Goal: Information Seeking & Learning: Learn about a topic

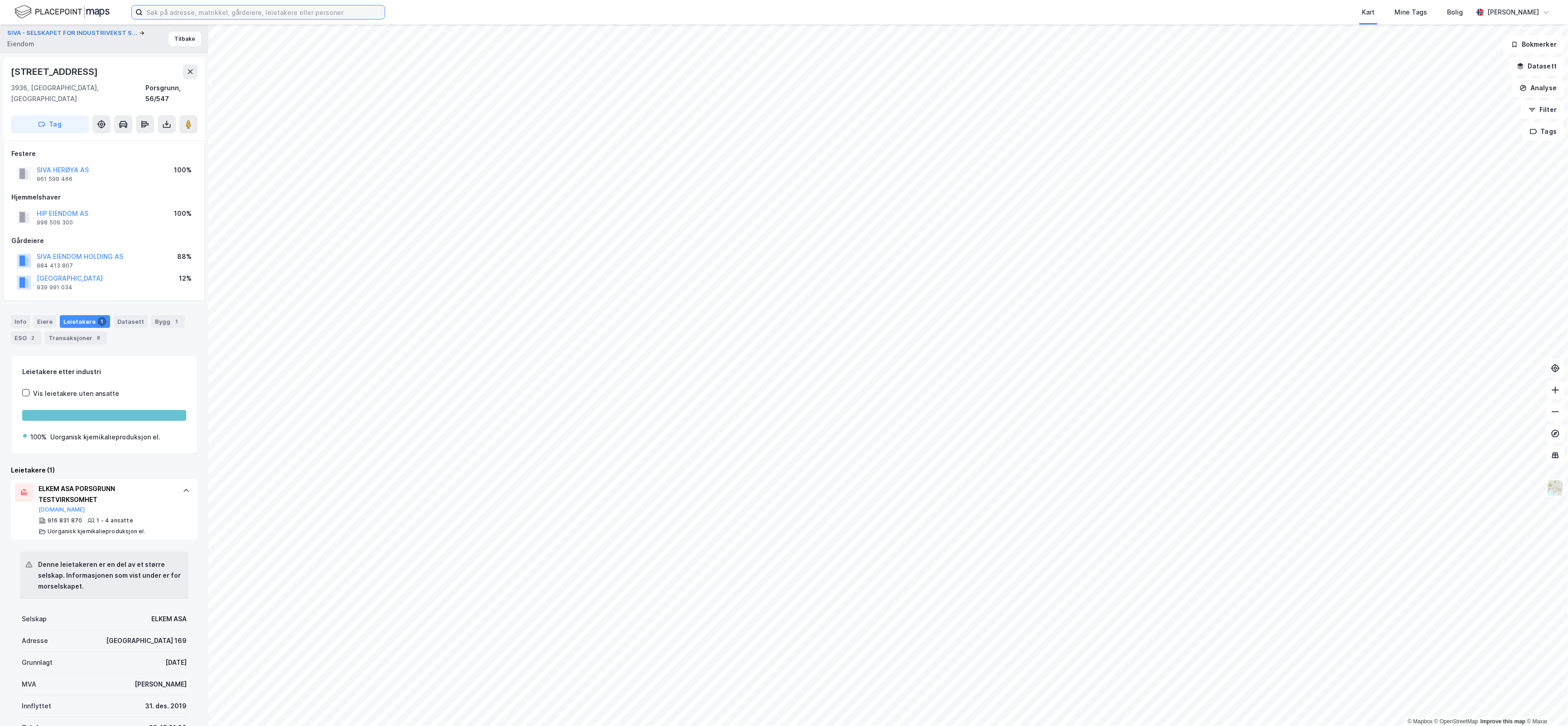
click at [198, 12] on input at bounding box center [264, 12] width 242 height 14
type input "vipeveien 30"
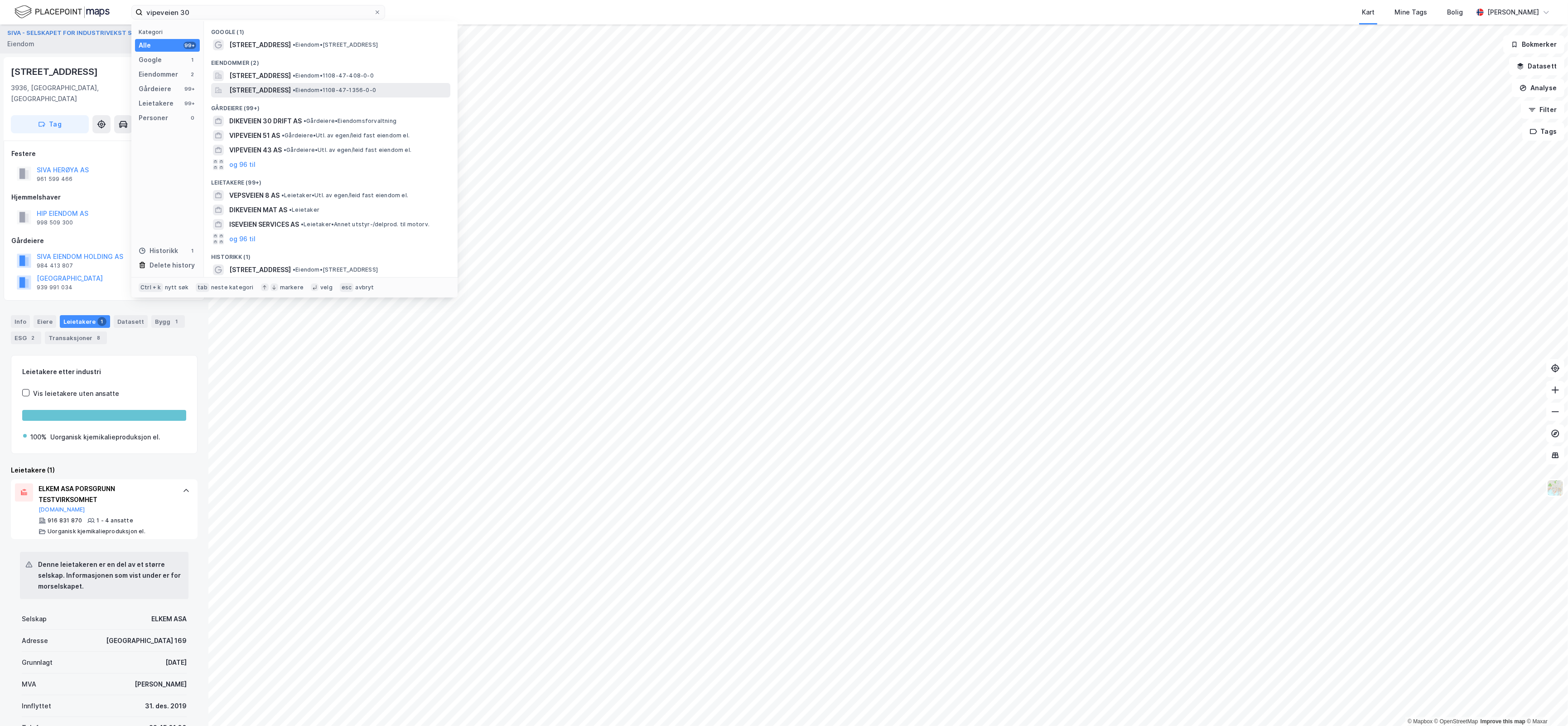
click at [290, 89] on span "[STREET_ADDRESS]" at bounding box center [259, 90] width 62 height 11
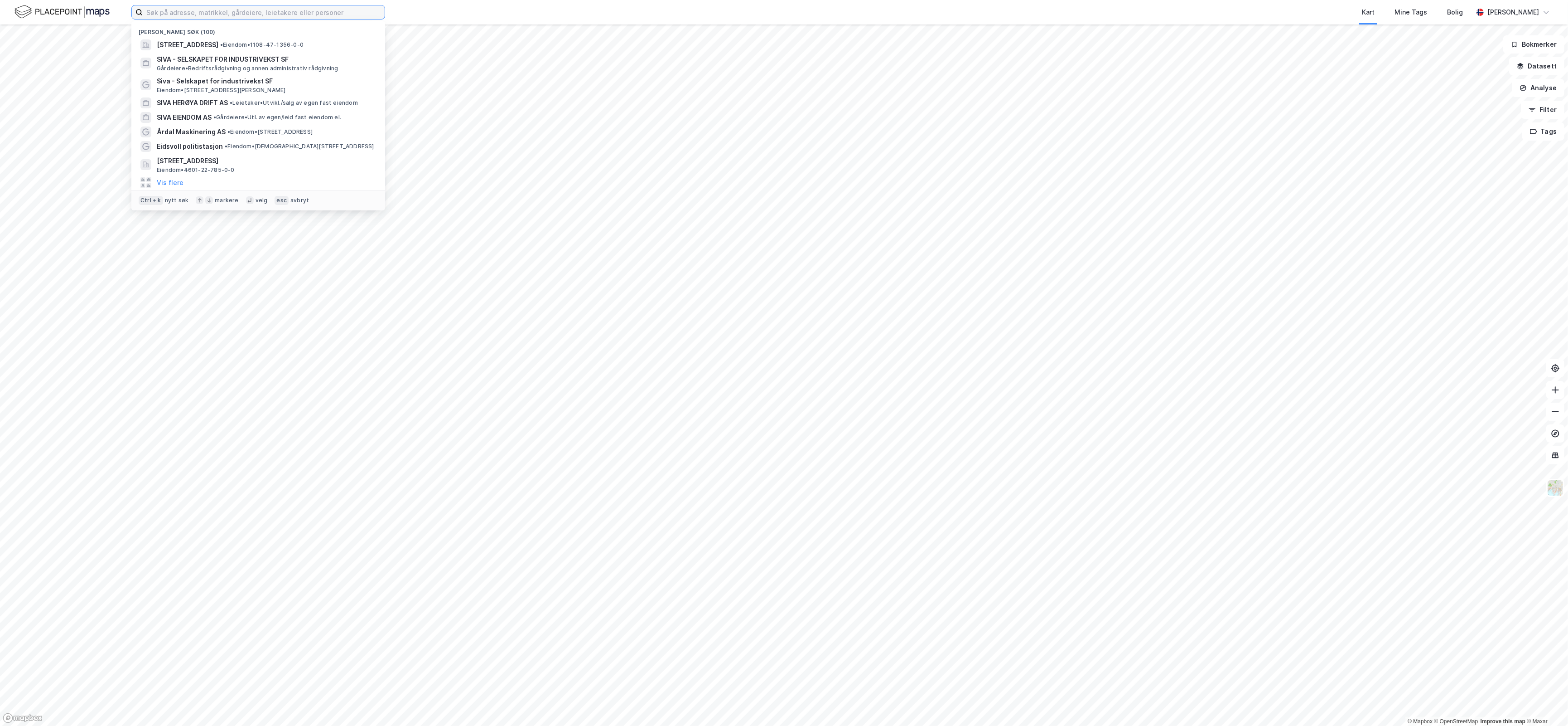
click at [229, 17] on input at bounding box center [264, 12] width 242 height 14
click at [219, 42] on span "[STREET_ADDRESS]" at bounding box center [187, 45] width 62 height 11
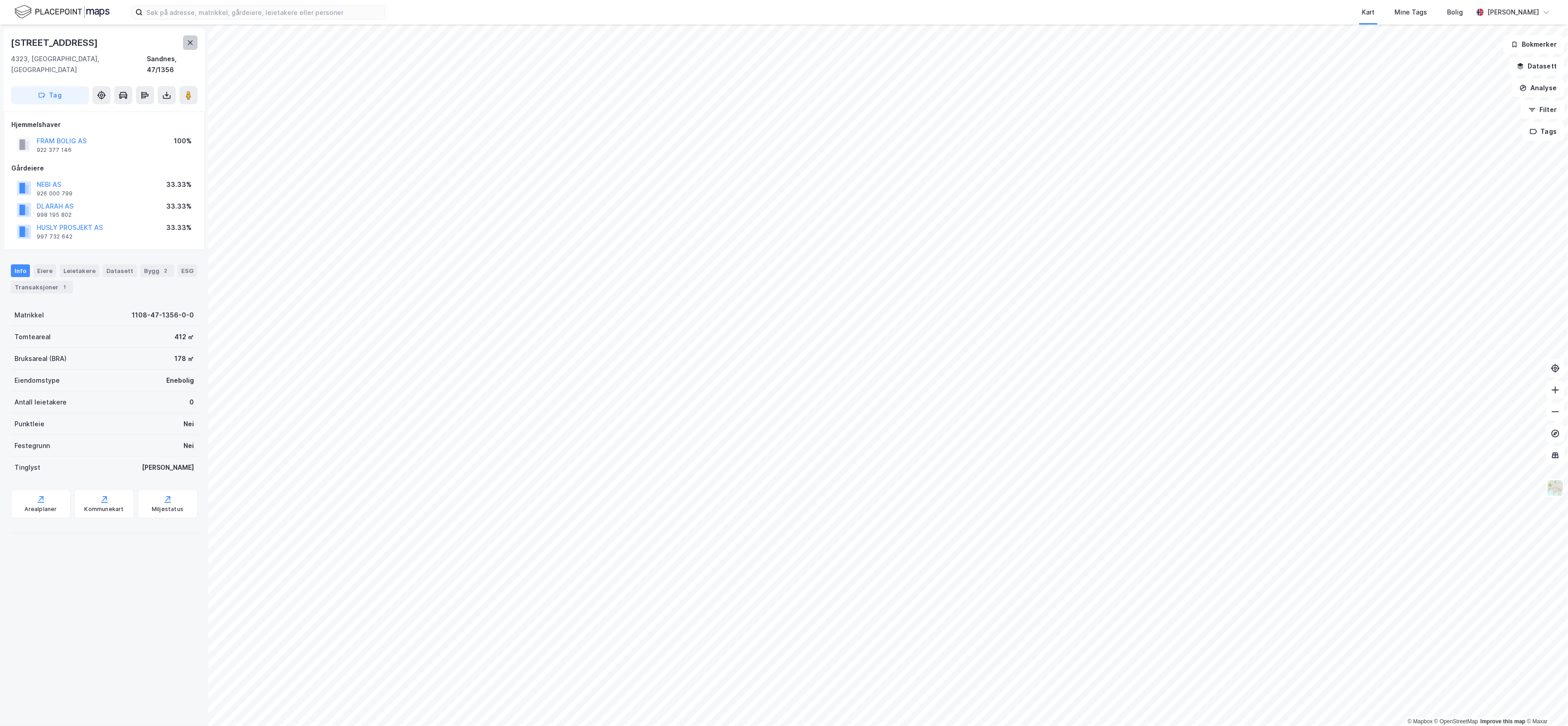
click at [194, 48] on button at bounding box center [190, 42] width 15 height 15
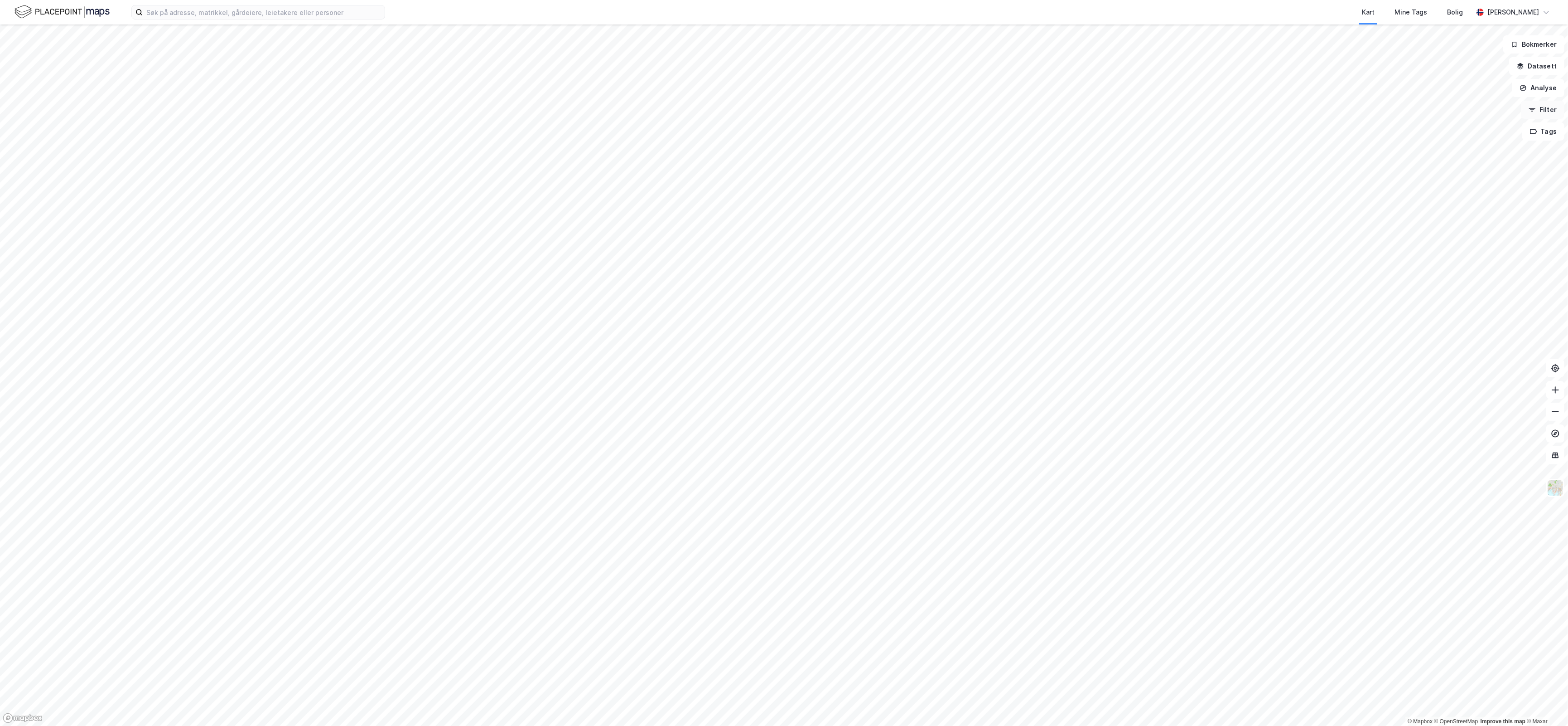
click at [1547, 112] on button "Filter" at bounding box center [1542, 109] width 44 height 18
click at [1556, 87] on button "Analyse" at bounding box center [1538, 88] width 53 height 18
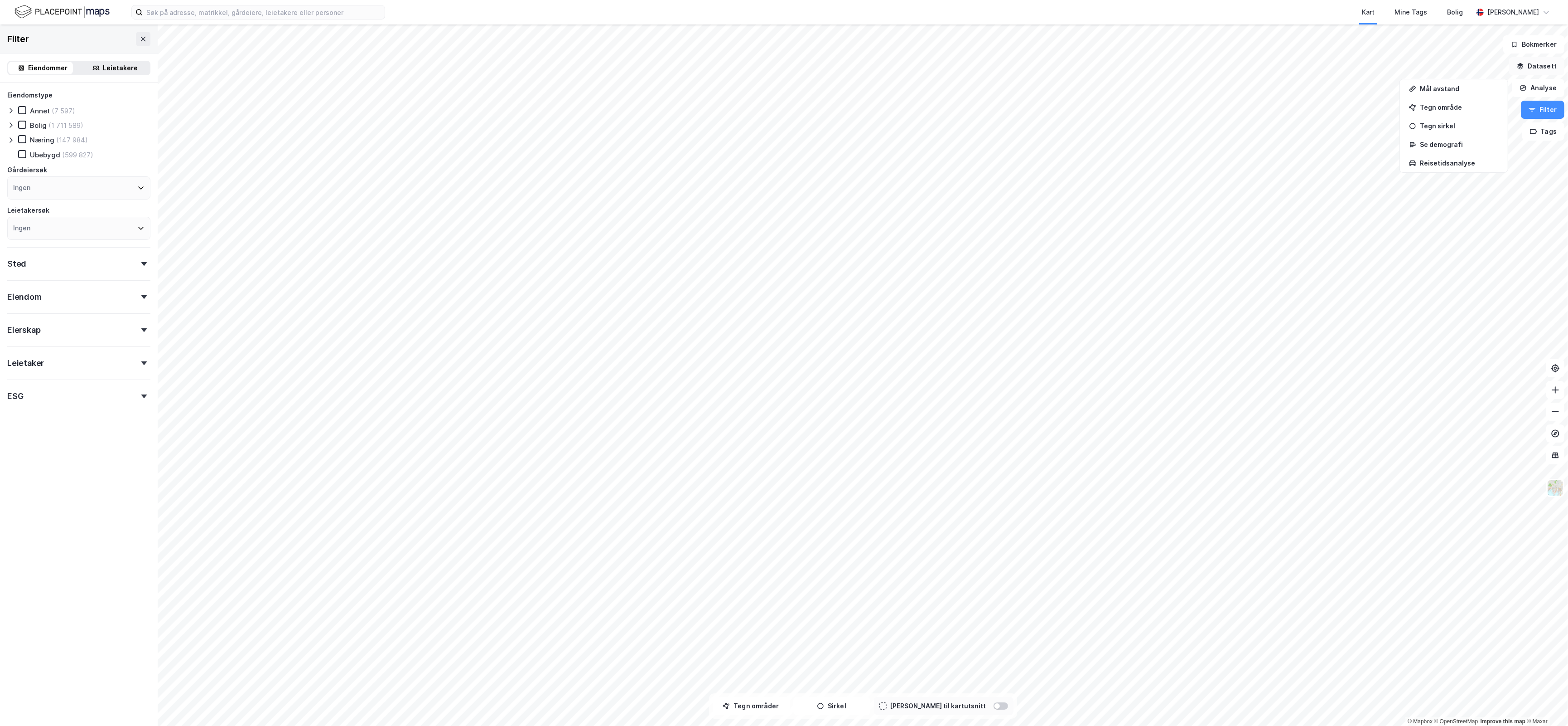
click at [1546, 62] on button "Datasett" at bounding box center [1537, 66] width 55 height 18
click at [1479, 186] on div "Markedsdata" at bounding box center [1488, 188] width 138 height 11
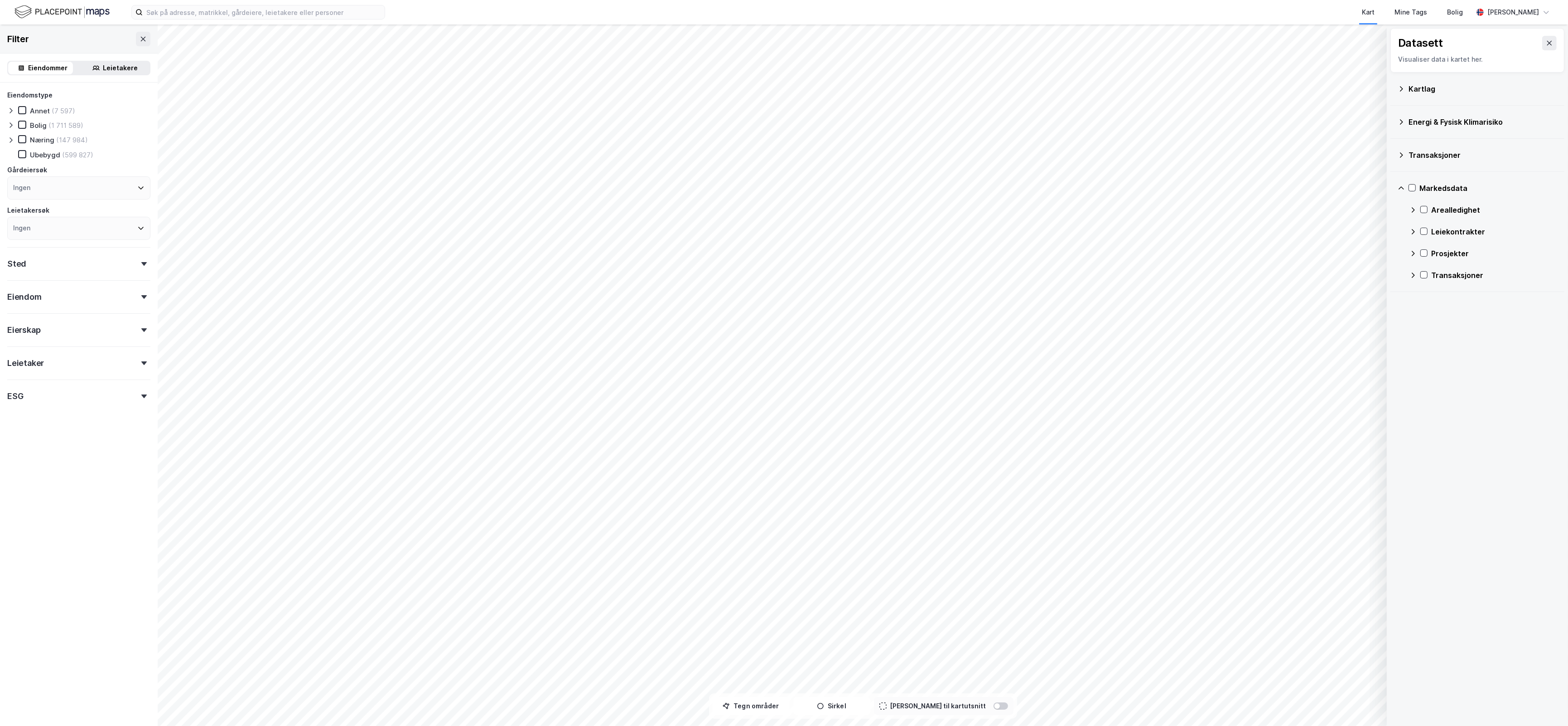
click at [1454, 257] on div "Prosjekter" at bounding box center [1494, 253] width 126 height 11
click at [1444, 274] on div "Bolig" at bounding box center [1487, 275] width 111 height 11
click at [1405, 84] on div "Kartlag" at bounding box center [1477, 89] width 160 height 21
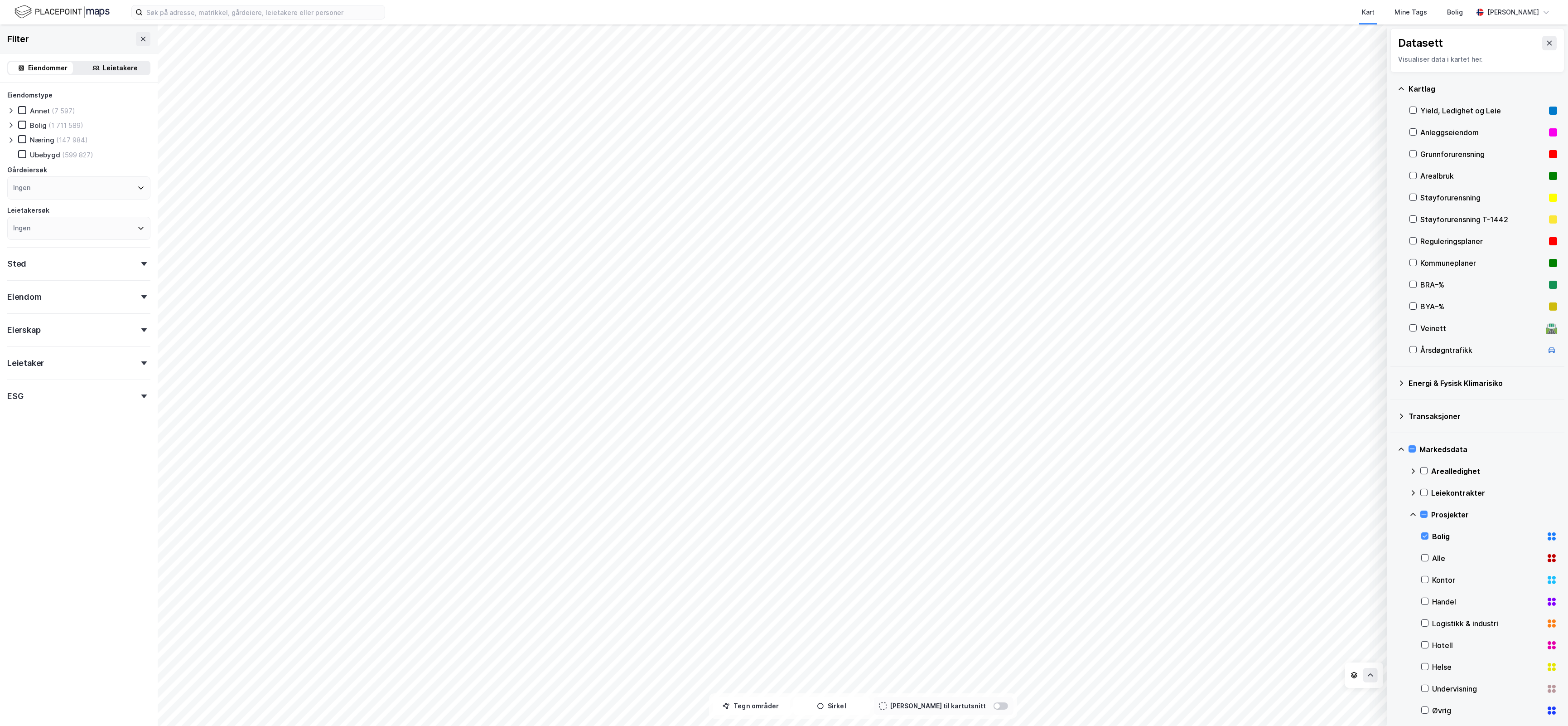
click at [1405, 84] on div "Kartlag" at bounding box center [1477, 89] width 160 height 21
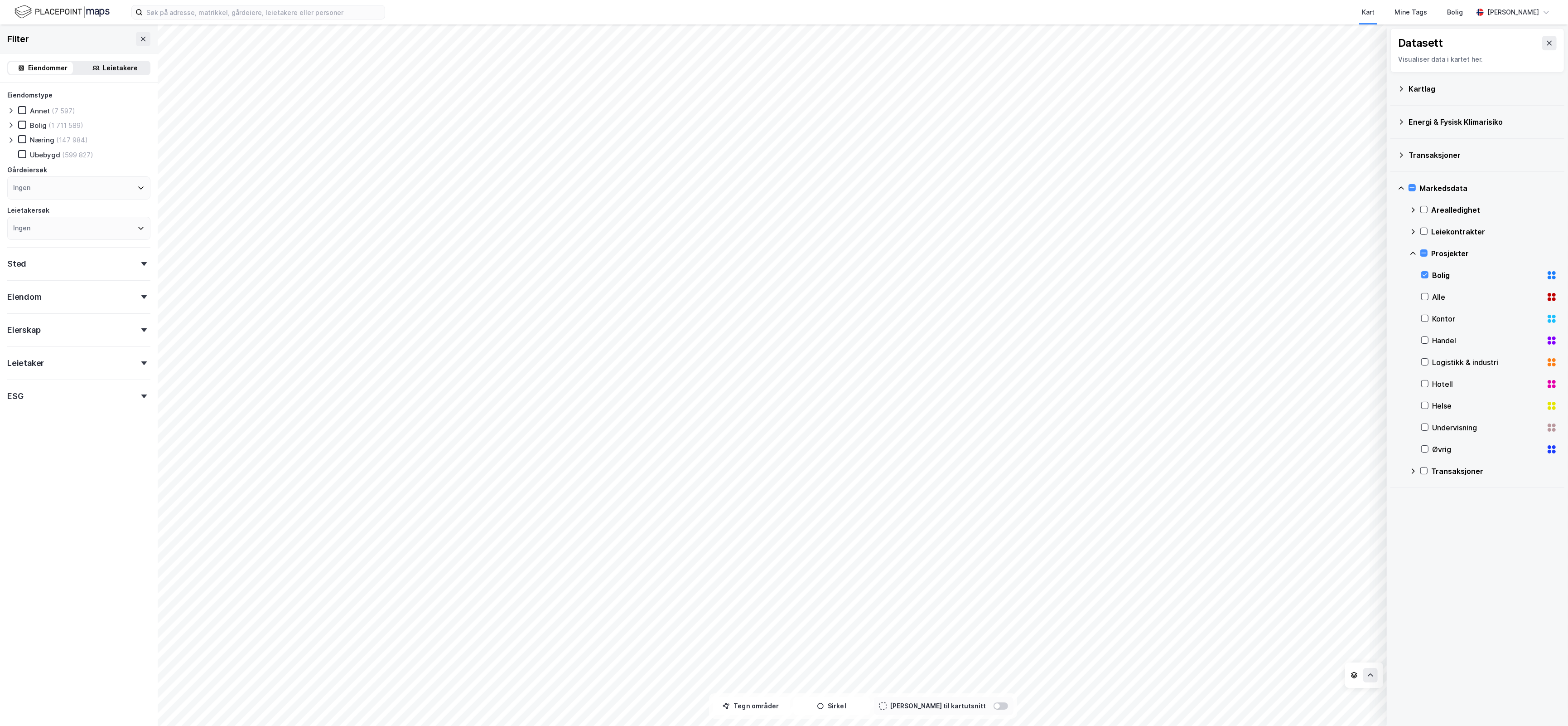
click at [1444, 278] on div "Bolig" at bounding box center [1487, 275] width 111 height 11
click at [1546, 40] on icon at bounding box center [1549, 43] width 7 height 7
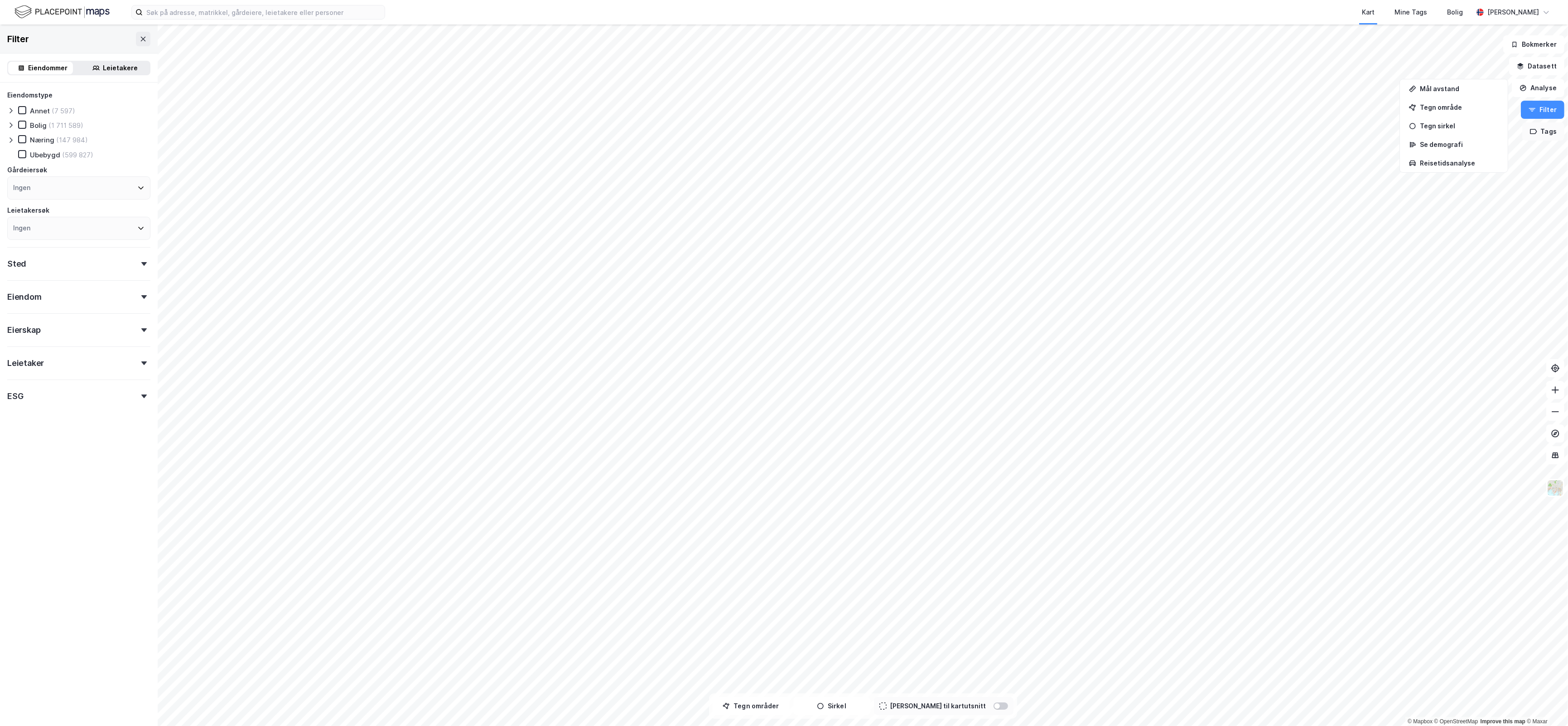
click at [1551, 131] on button "Tags" at bounding box center [1543, 131] width 42 height 18
click at [1441, 107] on div "Tegn område" at bounding box center [1459, 107] width 79 height 8
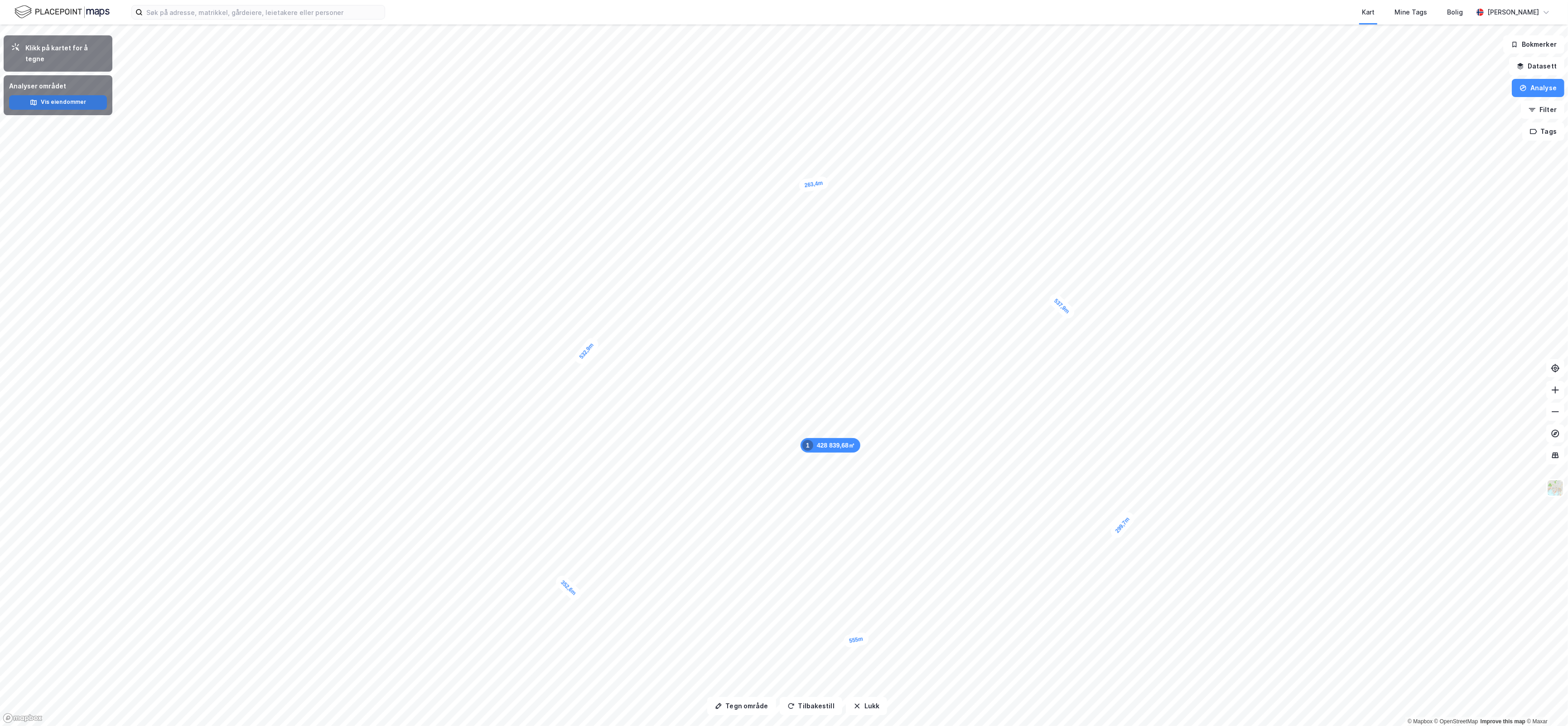
click at [87, 96] on button "Vis eiendommer" at bounding box center [57, 102] width 98 height 15
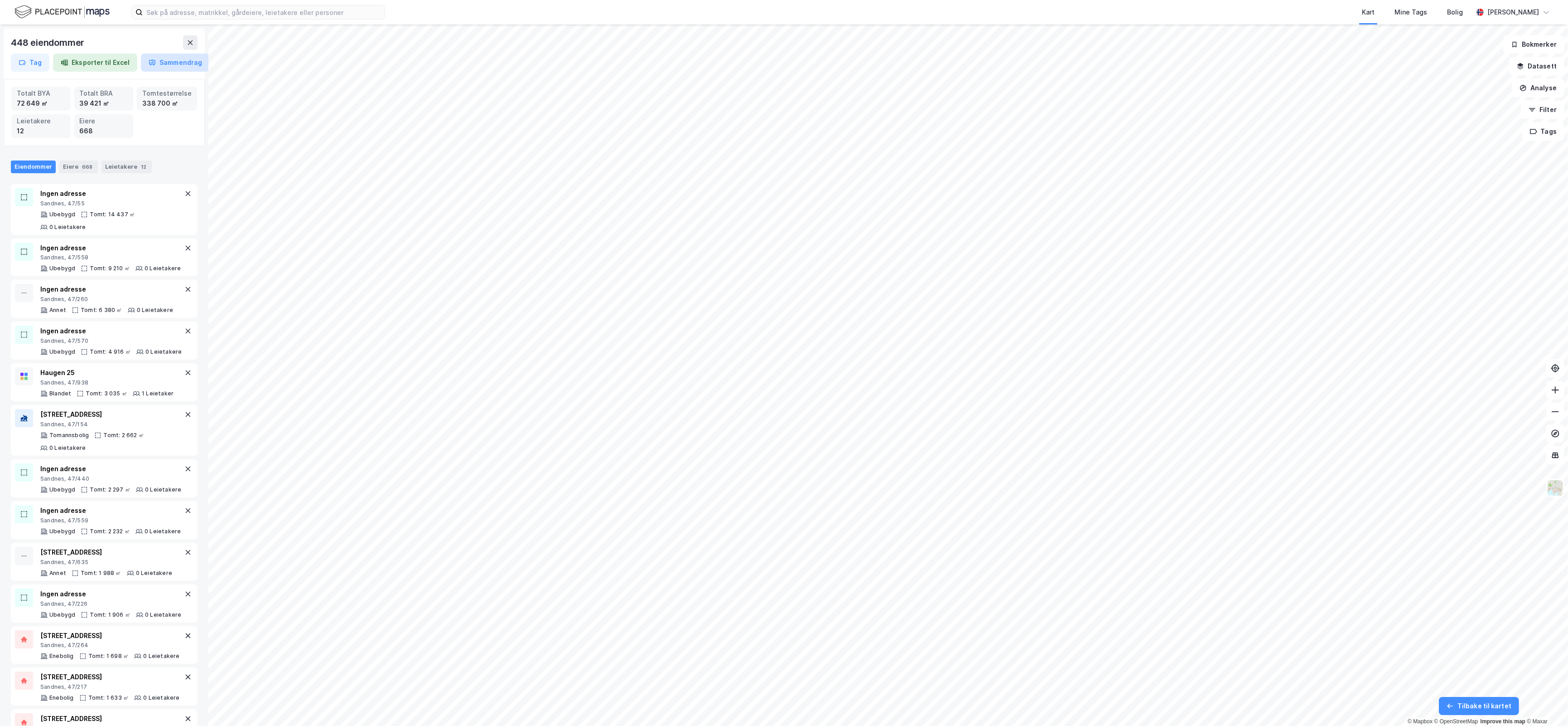
click at [165, 59] on button "Sammendrag" at bounding box center [176, 62] width 69 height 18
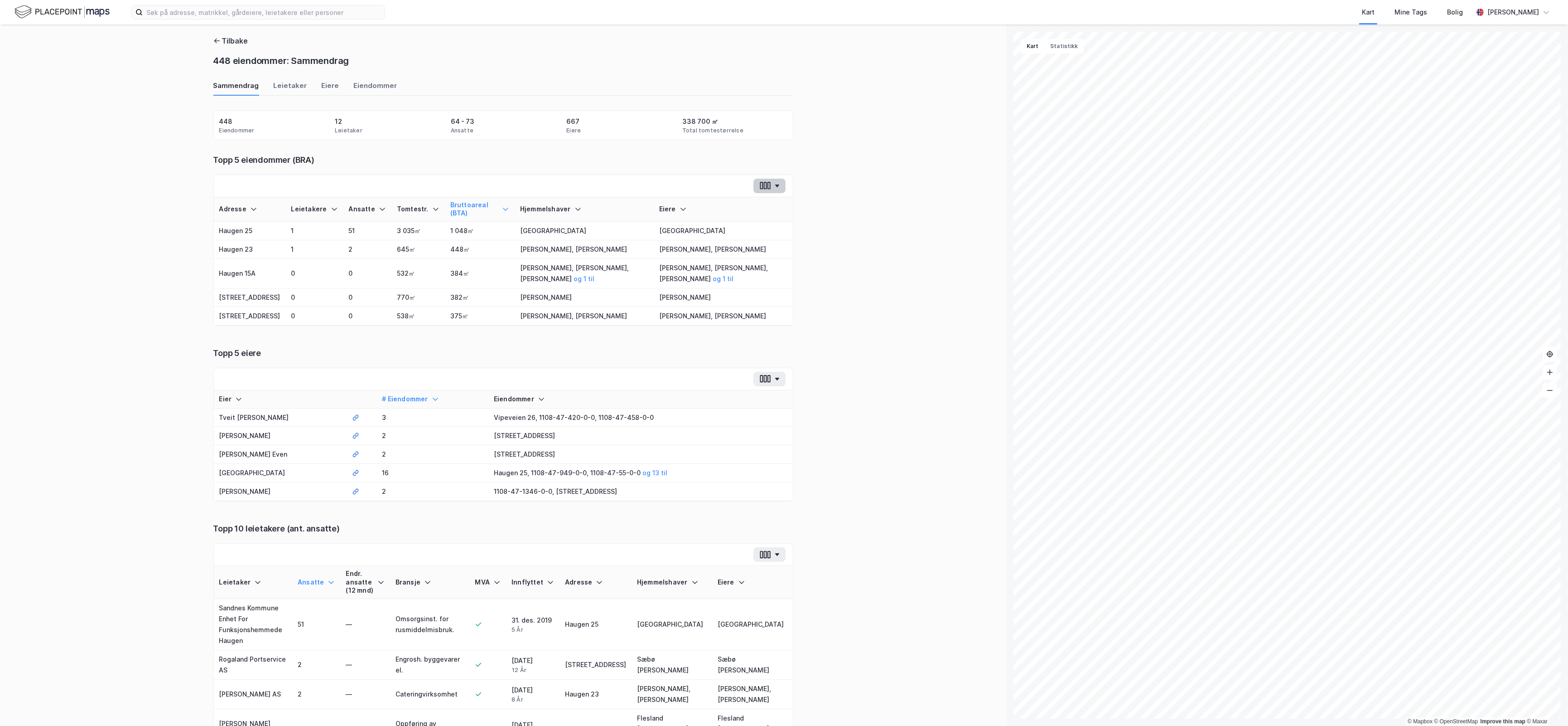
click at [777, 183] on button "button" at bounding box center [769, 185] width 33 height 15
click at [773, 386] on button "button" at bounding box center [769, 379] width 33 height 15
click at [773, 562] on button "button" at bounding box center [769, 554] width 33 height 15
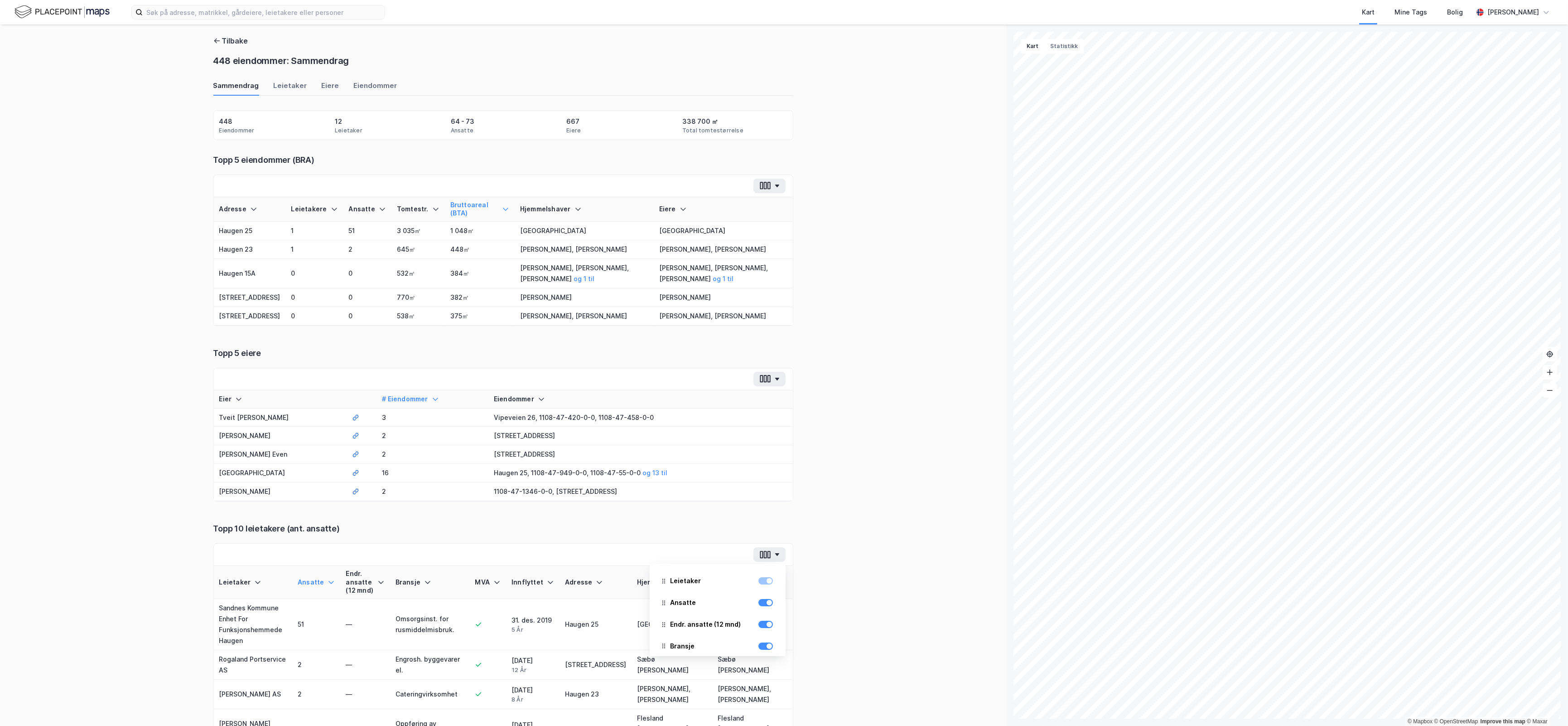
click at [886, 363] on div "Tilbake 448 eiendommer: Sammendrag Sammendrag Leietaker Eiere Eiendommer Eiendo…" at bounding box center [503, 374] width 1006 height 701
click at [322, 84] on div "Eiere" at bounding box center [331, 89] width 18 height 15
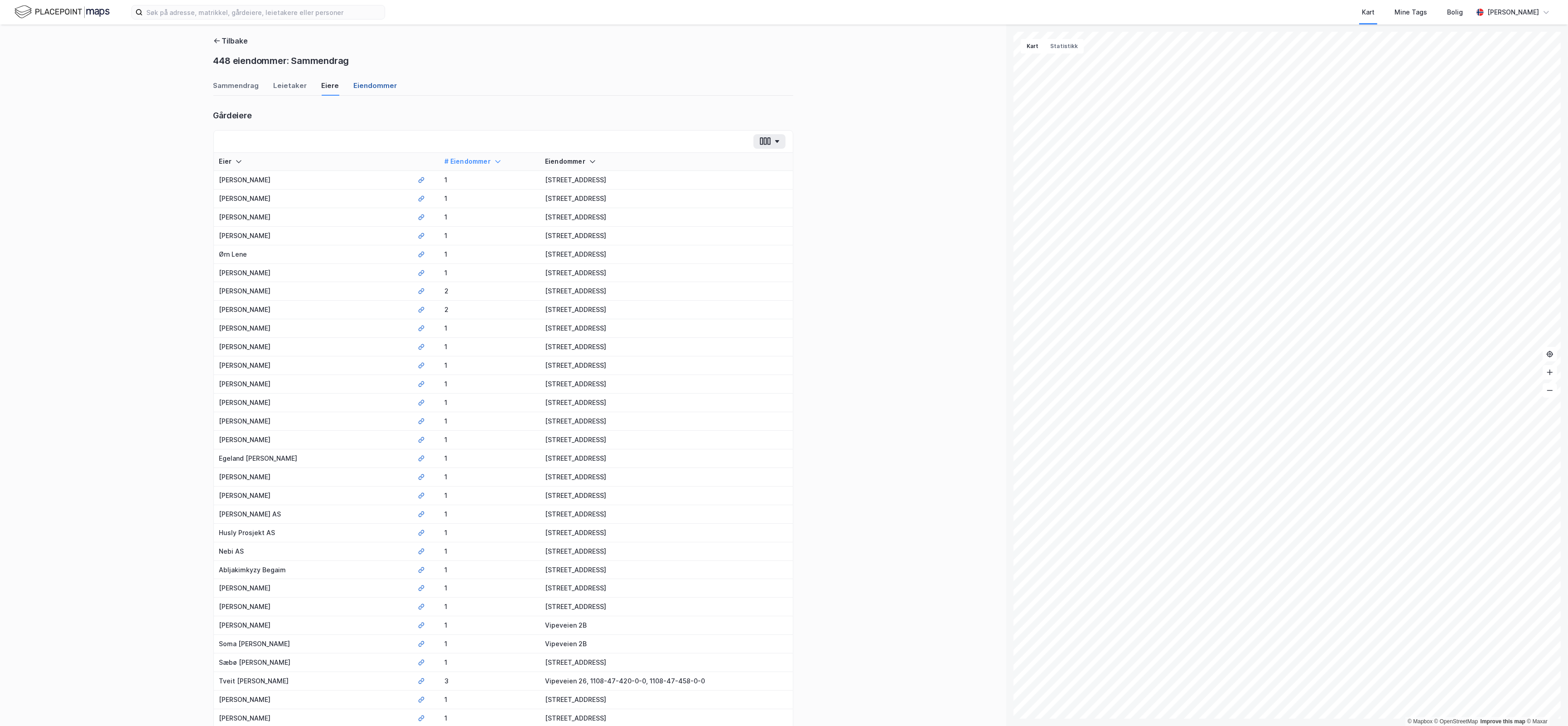
click at [363, 85] on div "Eiendommer" at bounding box center [376, 89] width 44 height 15
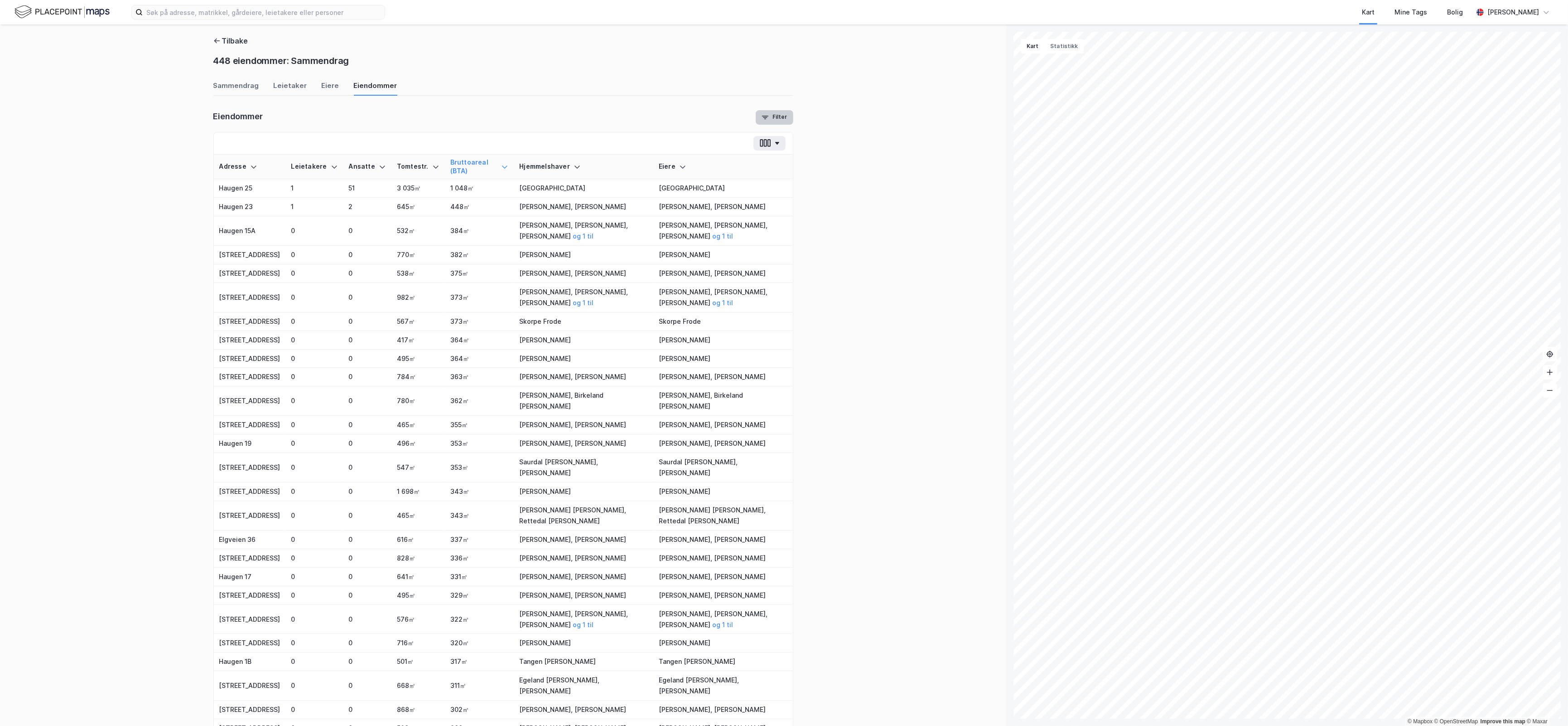
click at [773, 120] on button "Filter" at bounding box center [774, 117] width 37 height 15
click at [1435, 248] on input "number" at bounding box center [1416, 246] width 91 height 14
type input "290"
click at [1490, 246] on input "number" at bounding box center [1511, 246] width 91 height 14
type input "330"
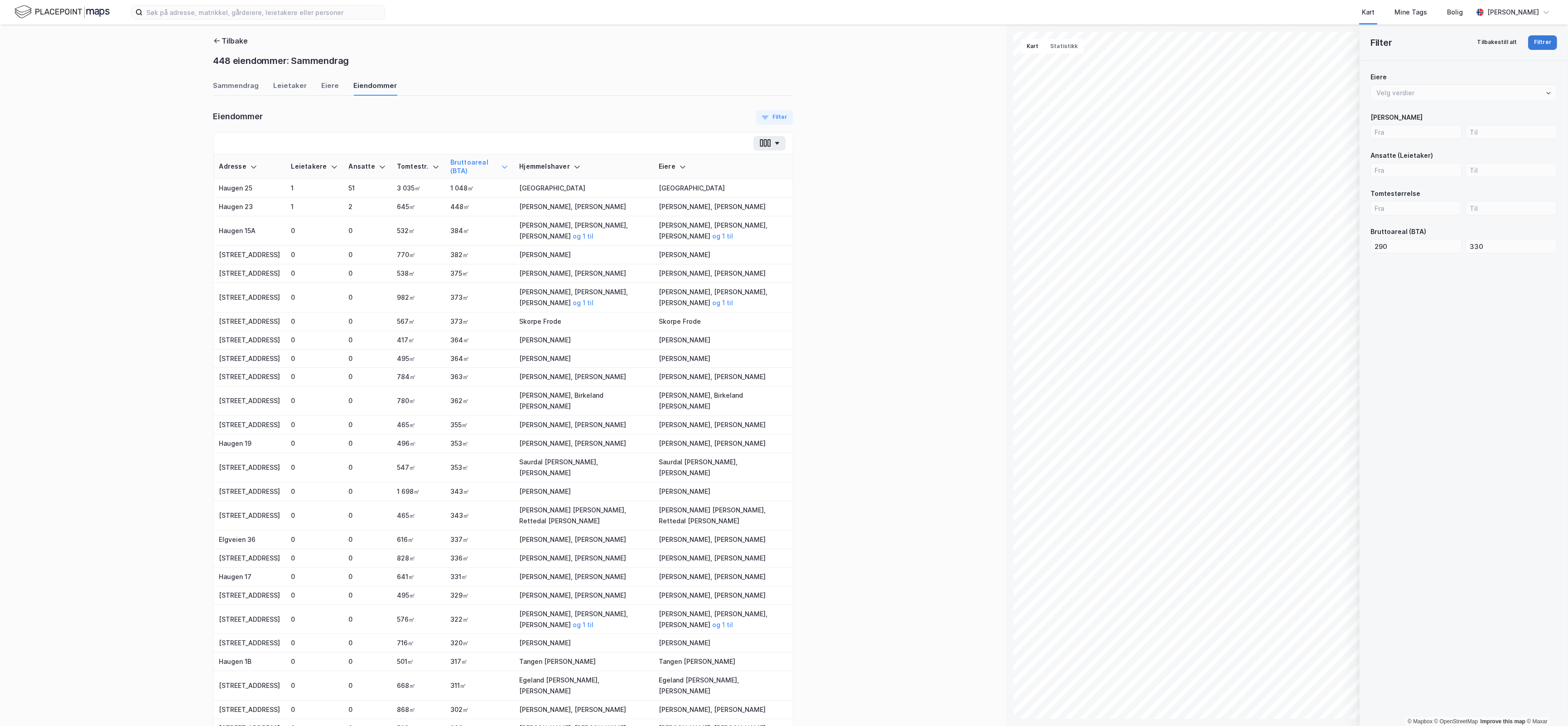
click at [1533, 44] on button "Filtrer" at bounding box center [1542, 42] width 29 height 15
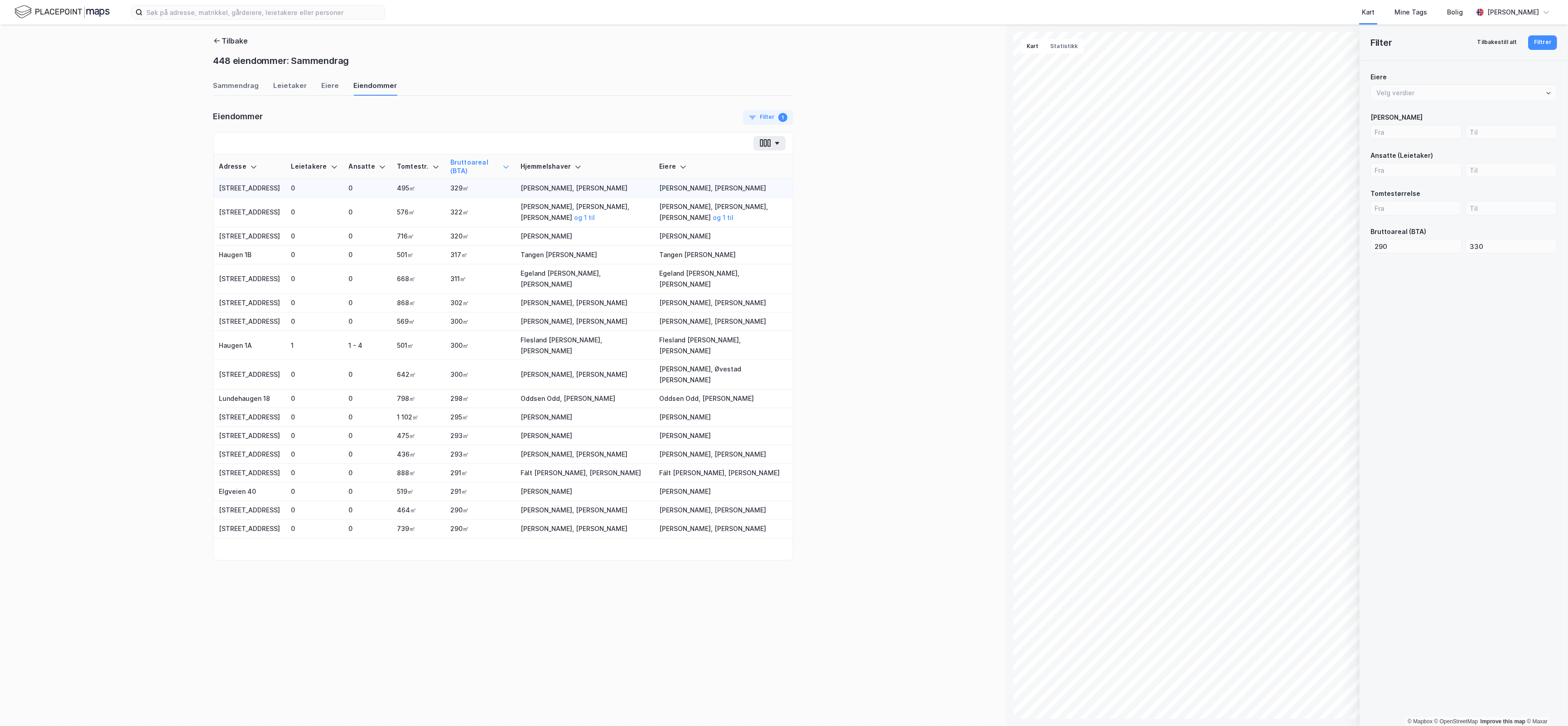
drag, startPoint x: 252, startPoint y: 188, endPoint x: 238, endPoint y: 191, distance: 14.3
click at [238, 190] on td "[STREET_ADDRESS]" at bounding box center [250, 188] width 72 height 19
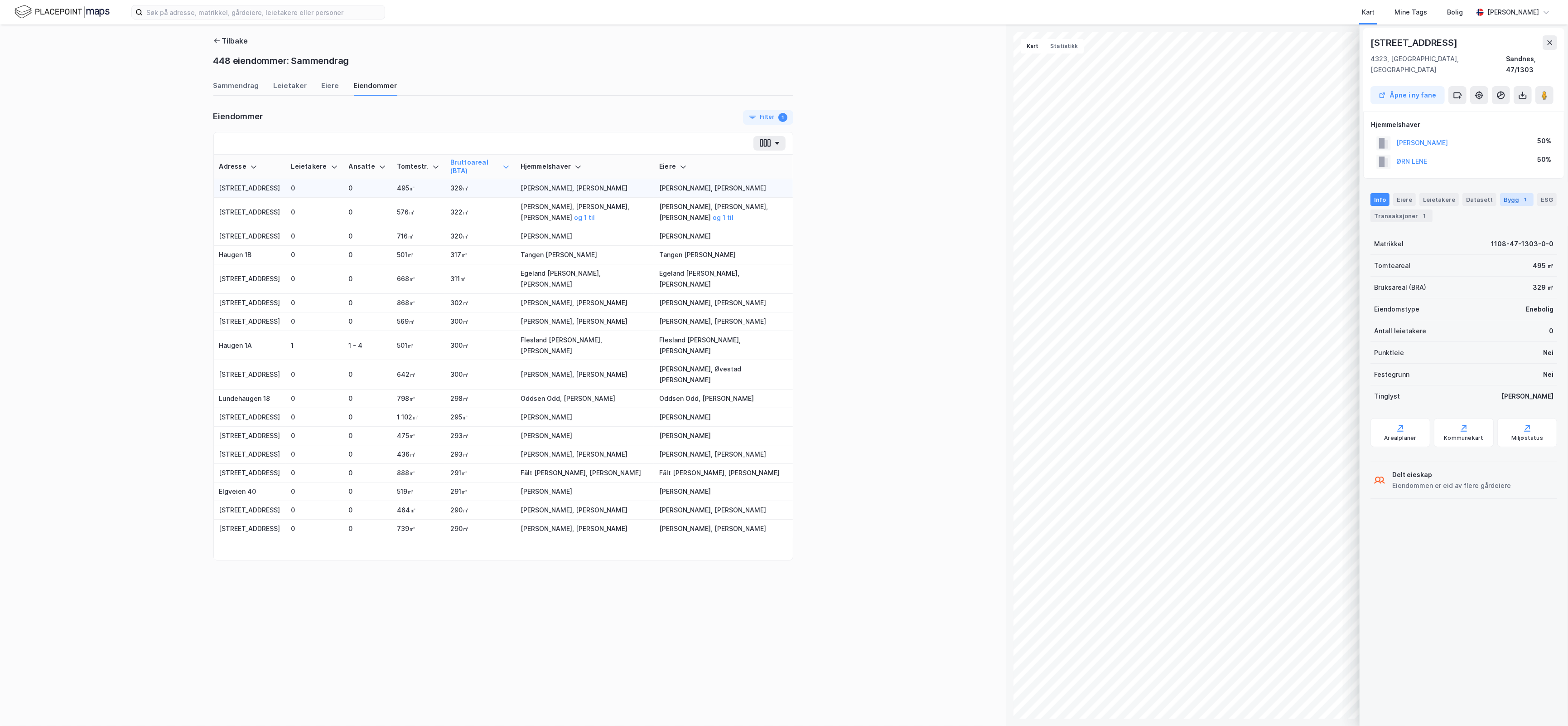
click at [1503, 193] on div "Bygg 1" at bounding box center [1517, 199] width 33 height 12
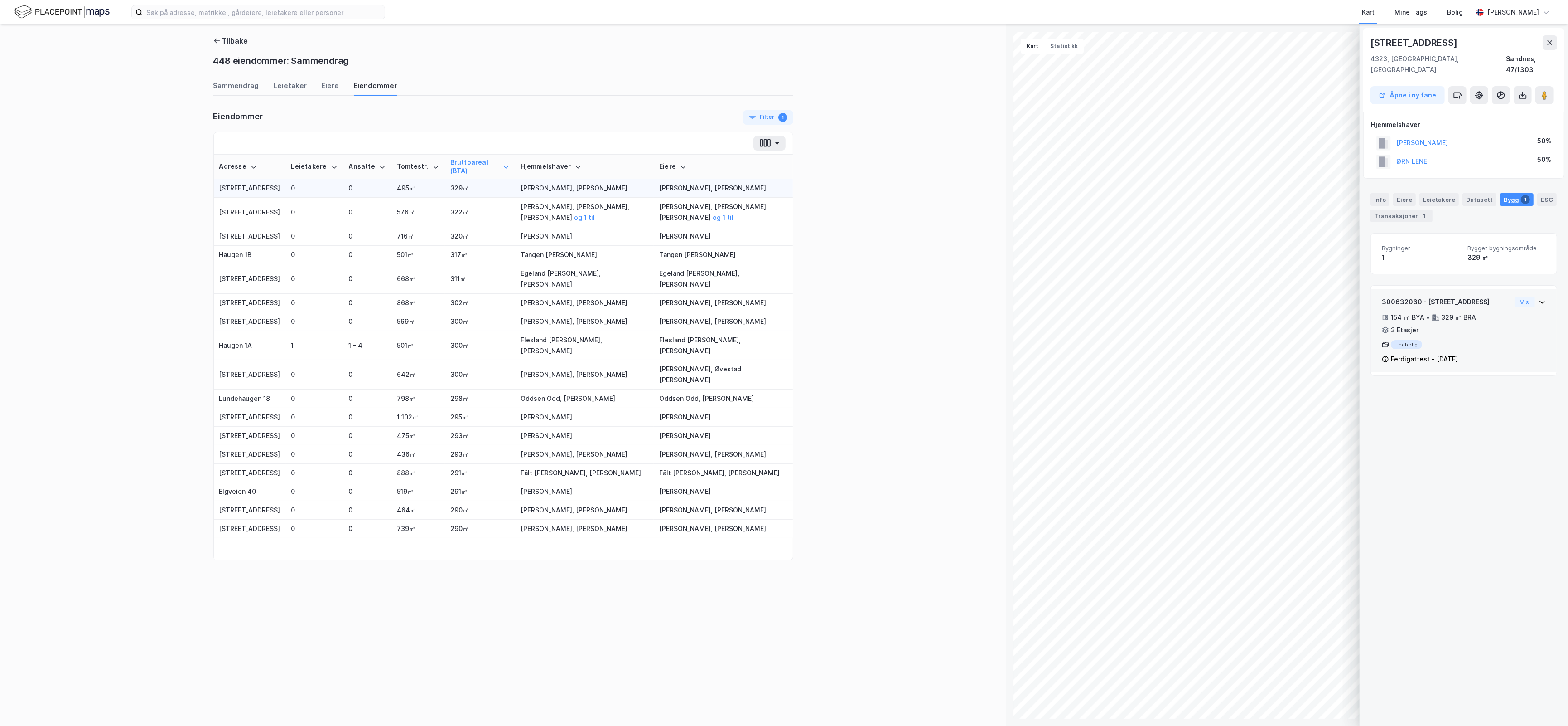
click at [1539, 293] on div "300632060 - Vipeveien 7B 154 ㎡ BYA • 329 ㎡ BRA • 3 Etasjer Enebolig Ferdigattes…" at bounding box center [1464, 330] width 186 height 82
click at [1403, 340] on div "Enebolig" at bounding box center [1446, 344] width 129 height 9
click at [1459, 314] on div "154 ㎡ BYA • 329 ㎡ BRA • 3 Etasjer" at bounding box center [1446, 324] width 129 height 24
click at [1544, 91] on image at bounding box center [1544, 95] width 6 height 9
click at [445, 214] on td "322㎡" at bounding box center [480, 212] width 71 height 30
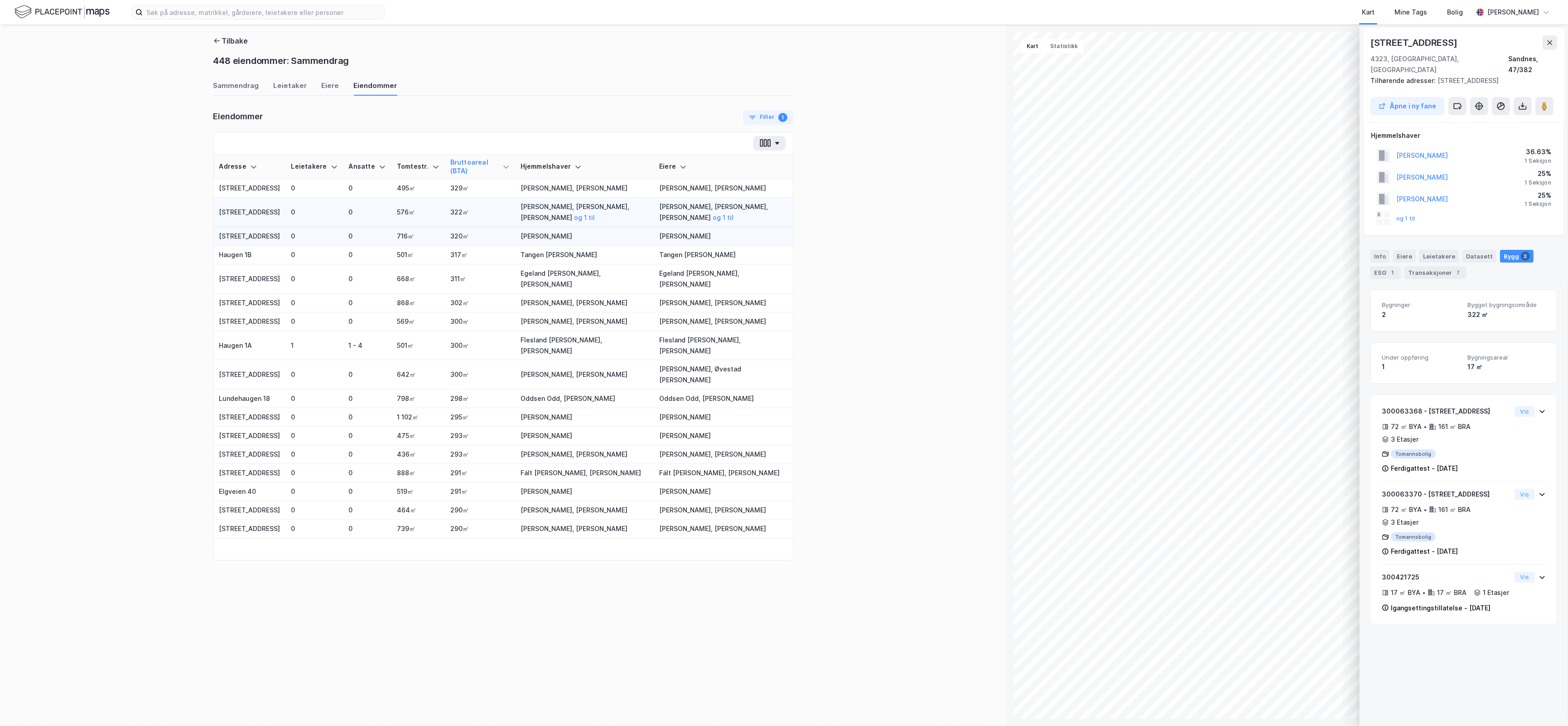
click at [445, 241] on td "320㎡" at bounding box center [480, 236] width 71 height 19
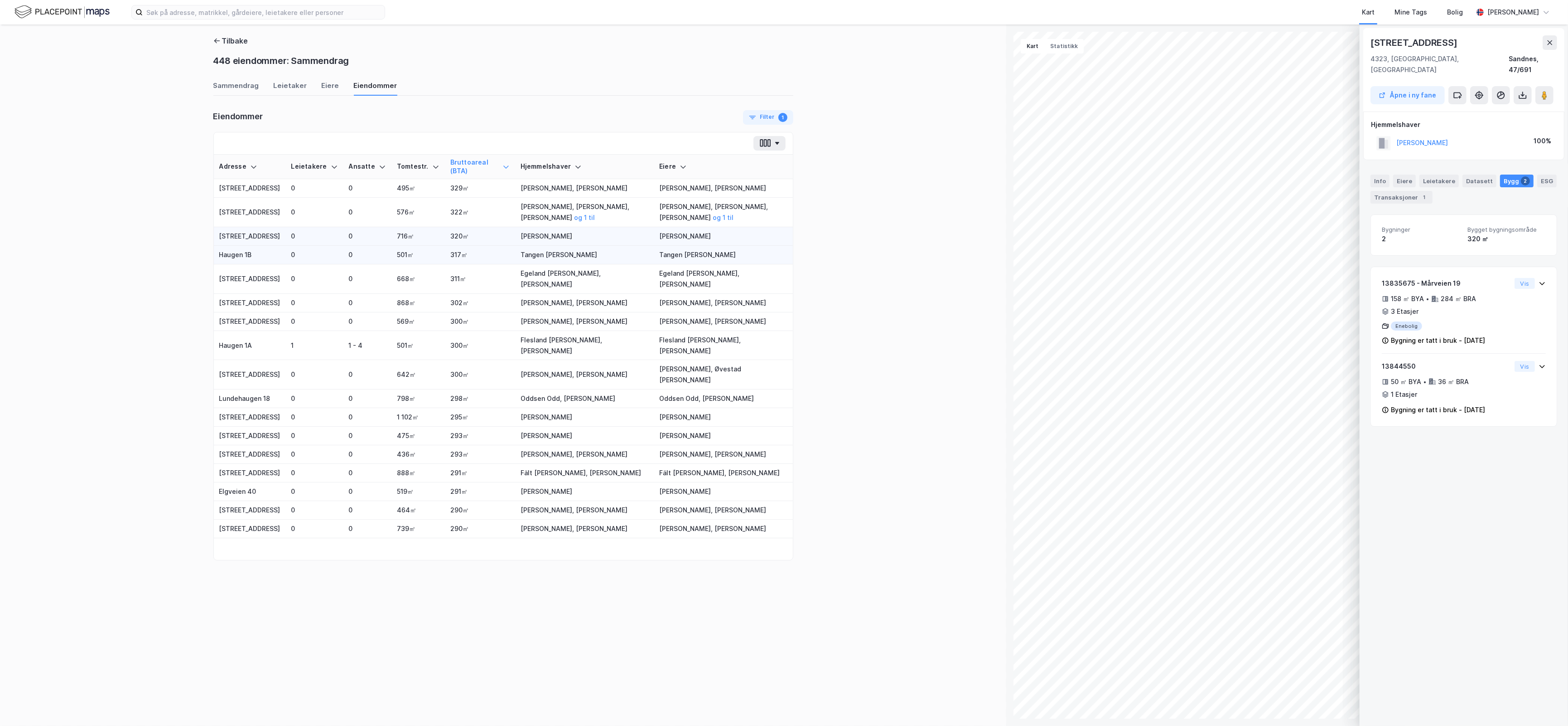
click at [447, 255] on td "317㎡" at bounding box center [480, 255] width 71 height 19
click at [450, 273] on td "311㎡" at bounding box center [480, 279] width 71 height 30
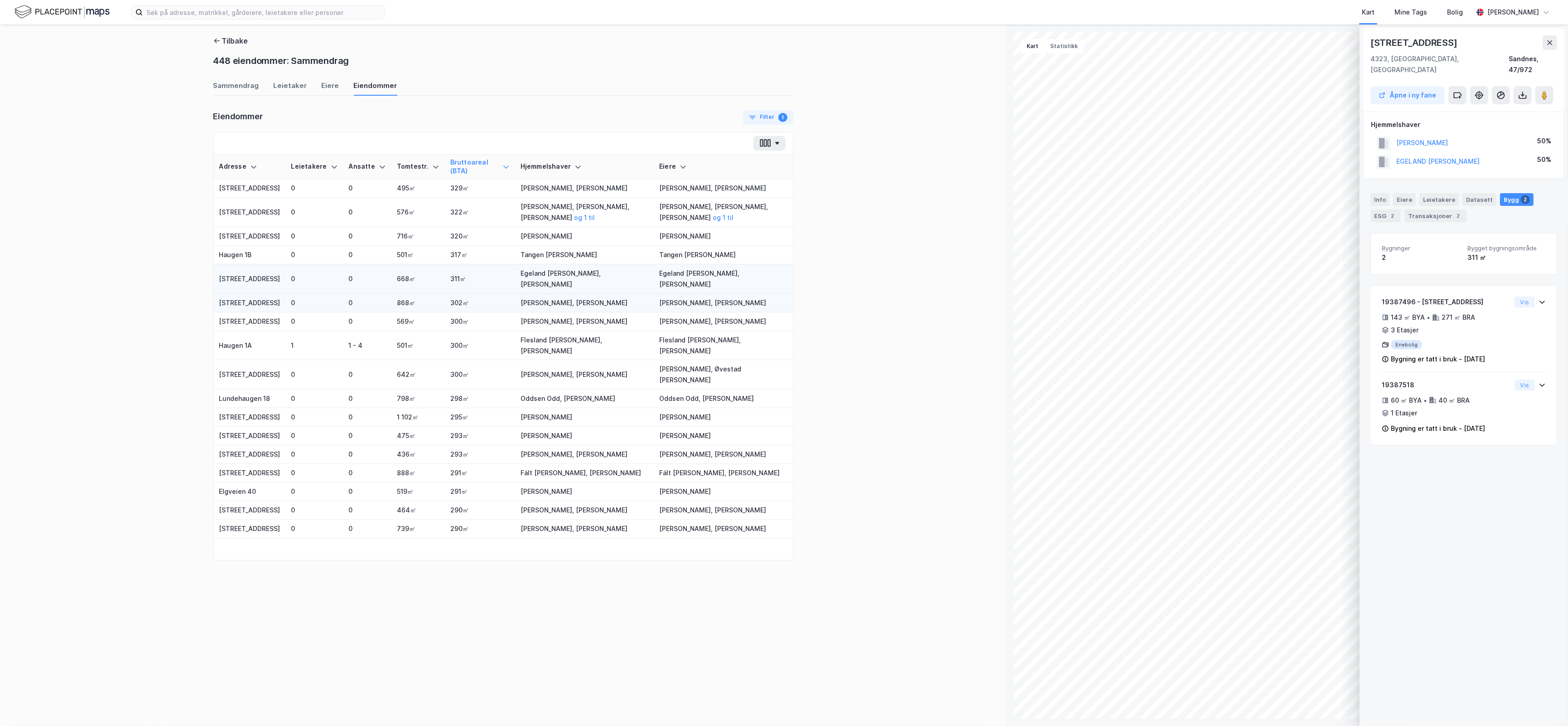
click at [450, 298] on td "302㎡" at bounding box center [480, 302] width 71 height 19
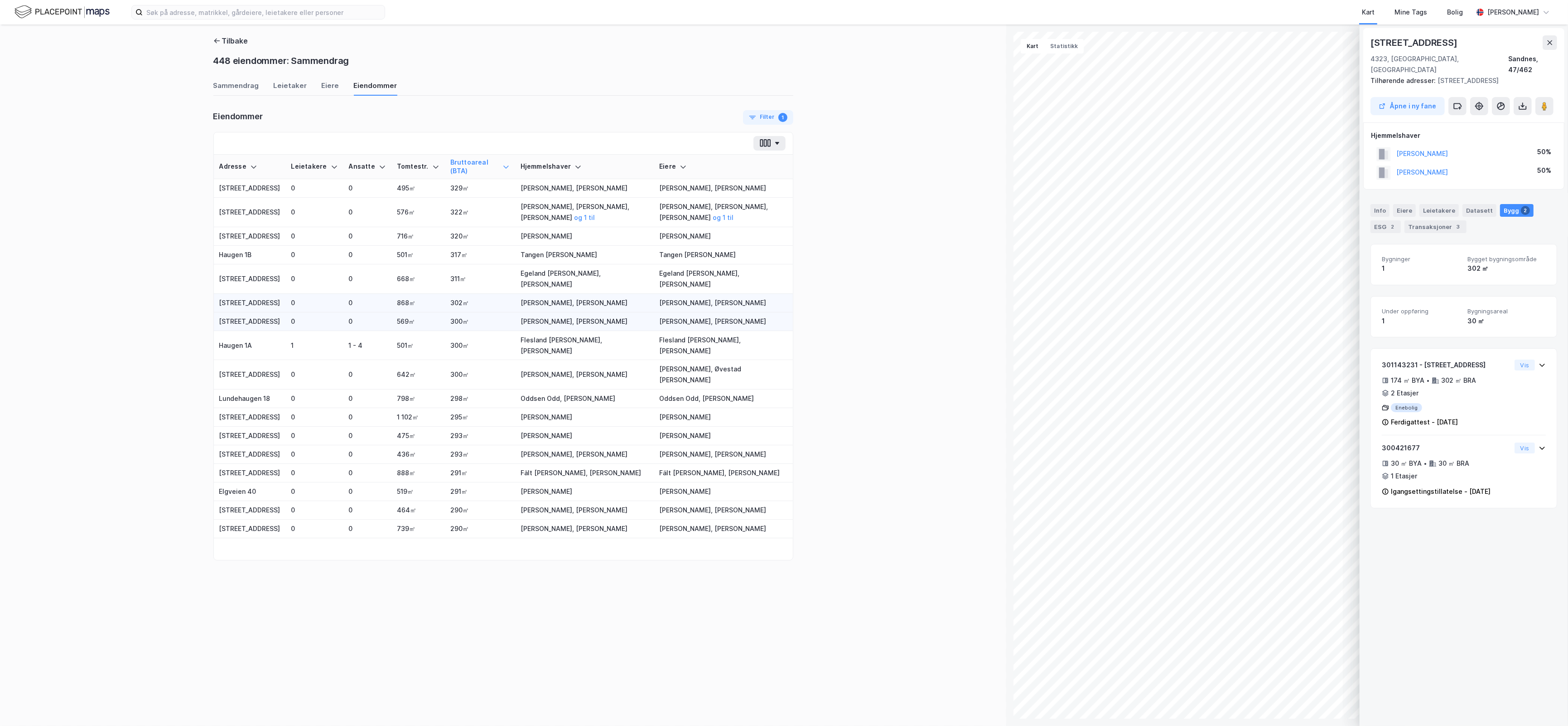
click at [456, 327] on td "300㎡" at bounding box center [480, 321] width 71 height 19
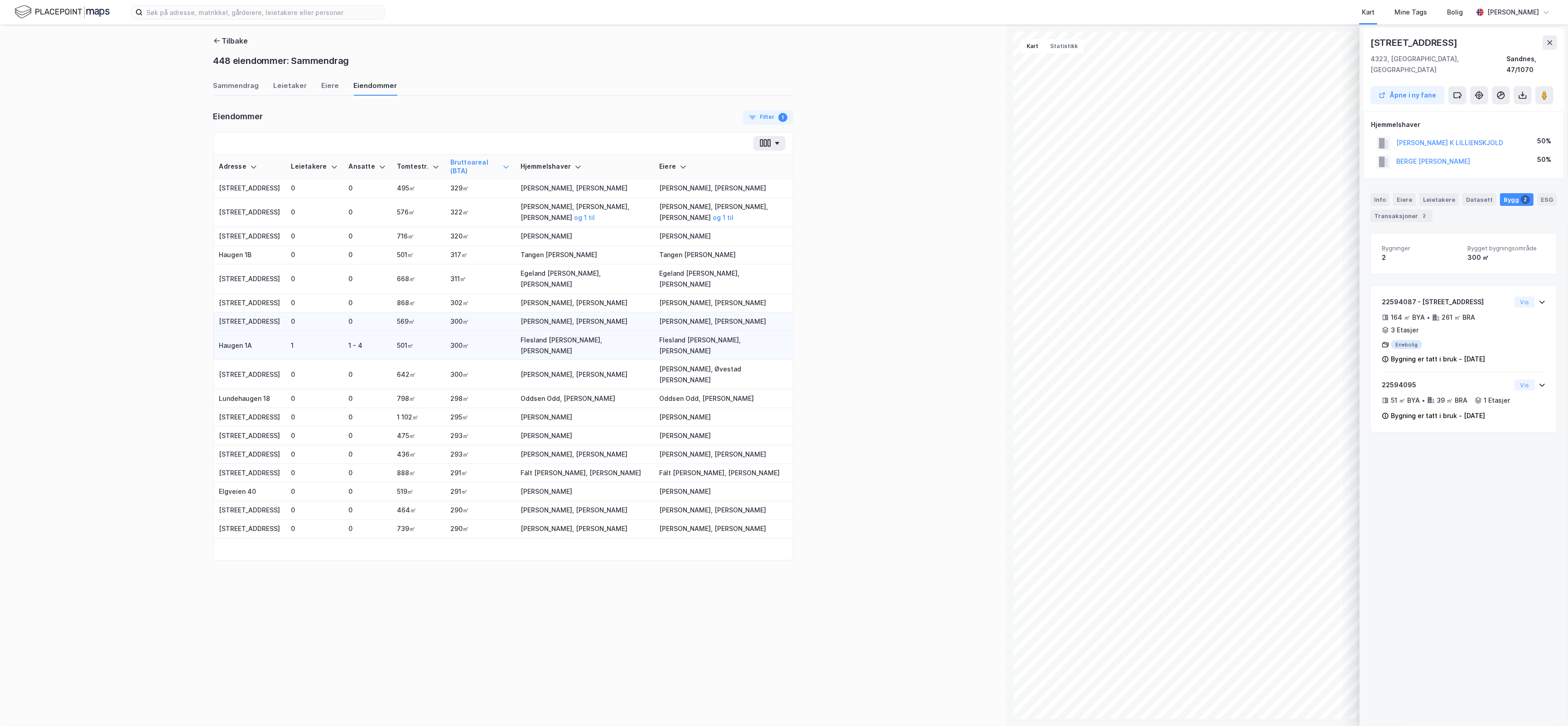
click at [458, 359] on td "300㎡" at bounding box center [480, 345] width 71 height 30
click at [461, 383] on td "300㎡" at bounding box center [480, 374] width 71 height 30
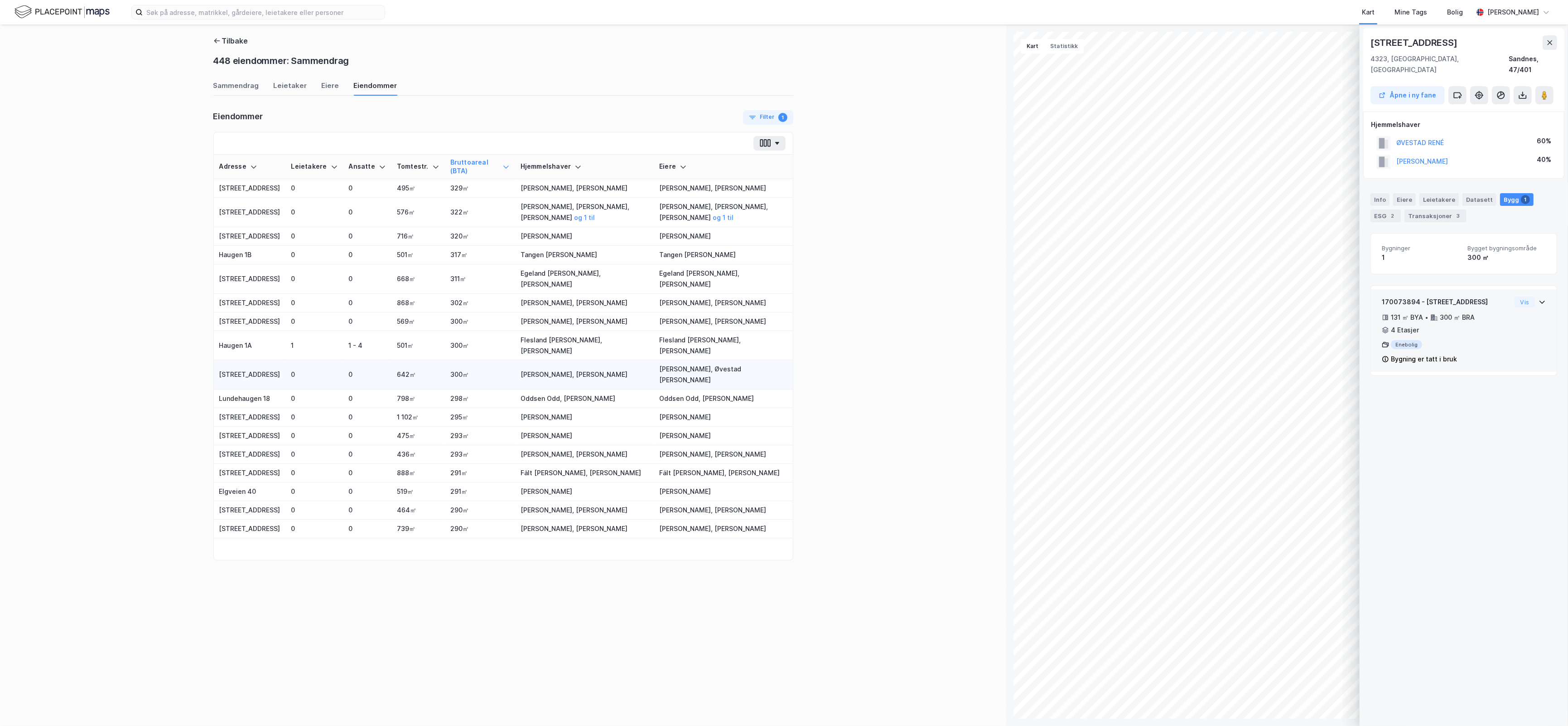
click at [1538, 298] on icon at bounding box center [1542, 302] width 7 height 7
click at [1540, 300] on icon at bounding box center [1542, 302] width 6 height 3
click at [409, 399] on td "798㎡" at bounding box center [418, 399] width 53 height 19
click at [417, 415] on td "1 102㎡" at bounding box center [418, 417] width 53 height 19
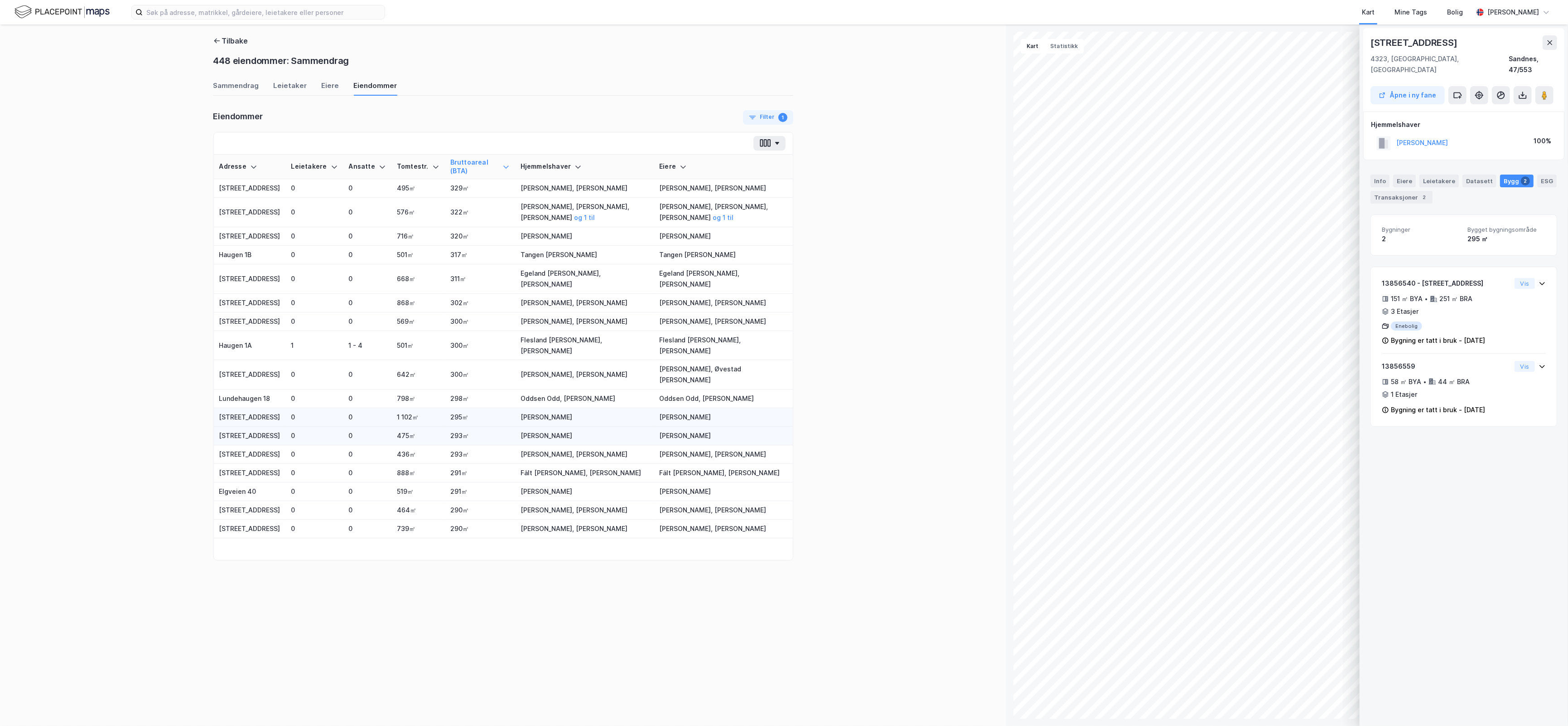
click at [419, 442] on td "475㎡" at bounding box center [418, 435] width 53 height 19
click at [423, 455] on td "436㎡" at bounding box center [418, 454] width 53 height 19
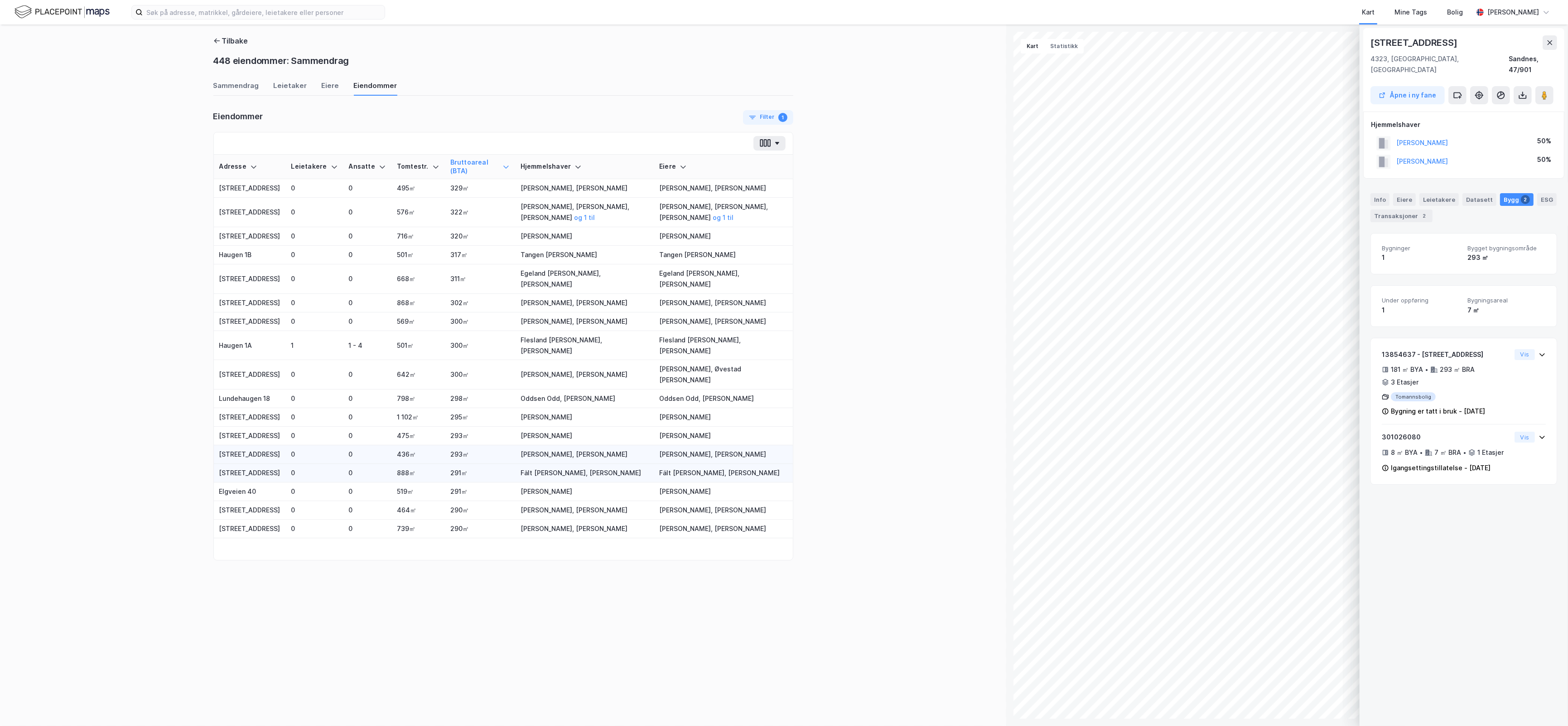
click at [445, 477] on td "291㎡" at bounding box center [480, 473] width 71 height 19
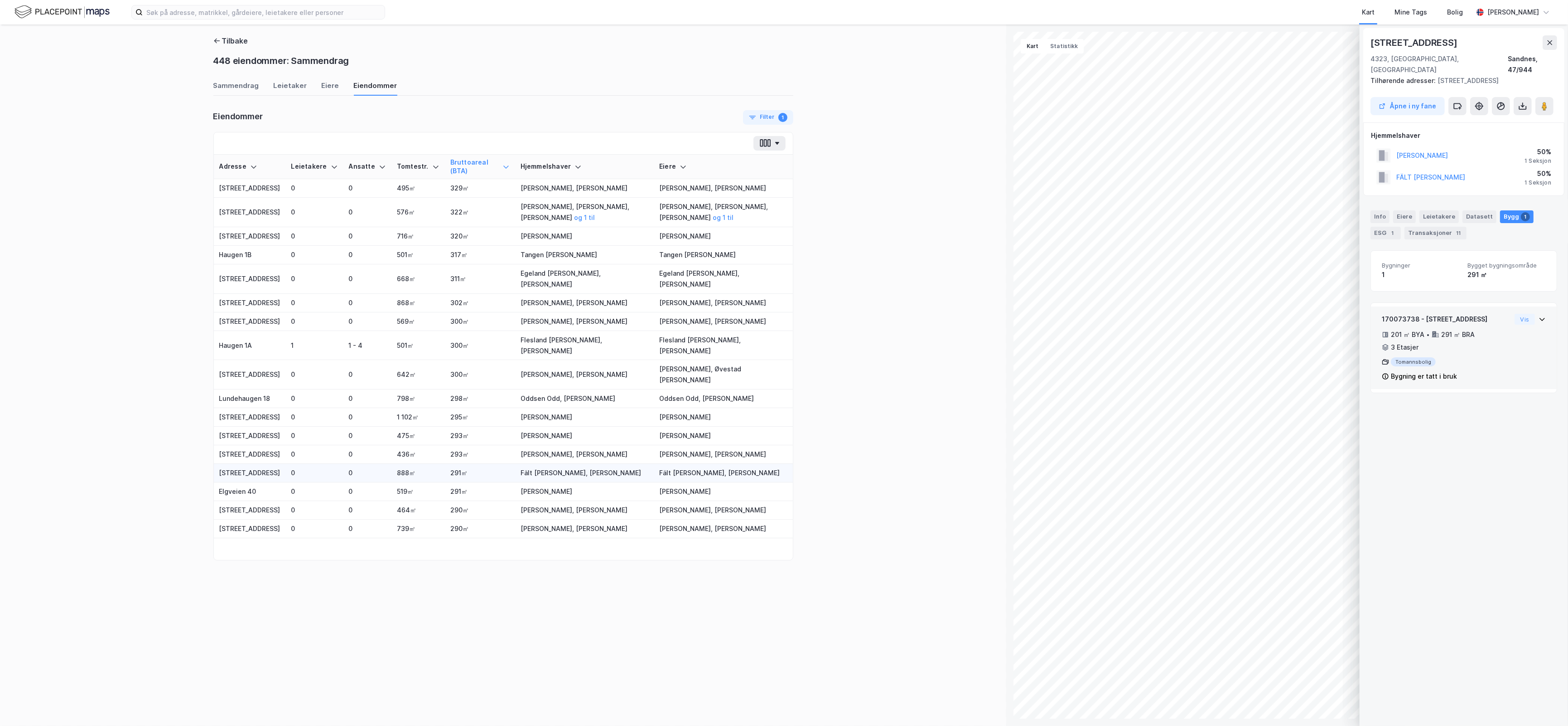
click at [1537, 309] on div "170073738 - Bjørneveien 15A 201 ㎡ BYA • 291 ㎡ BRA • 3 Etasjer Tomannsbolig Bygn…" at bounding box center [1464, 347] width 186 height 82
click at [453, 491] on td "291㎡" at bounding box center [480, 491] width 71 height 19
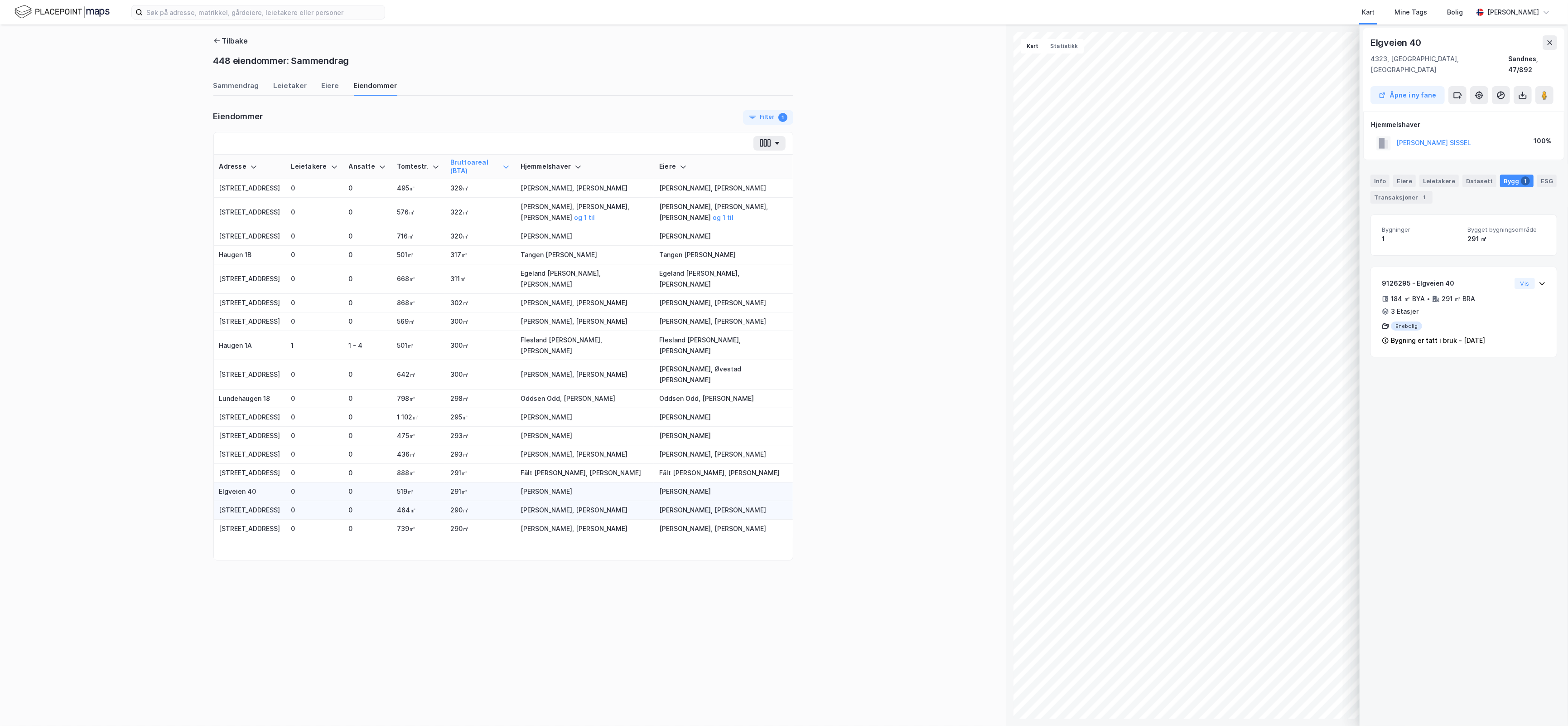
click at [467, 512] on td "290㎡" at bounding box center [480, 510] width 71 height 19
click at [474, 538] on td "290㎡" at bounding box center [480, 529] width 71 height 19
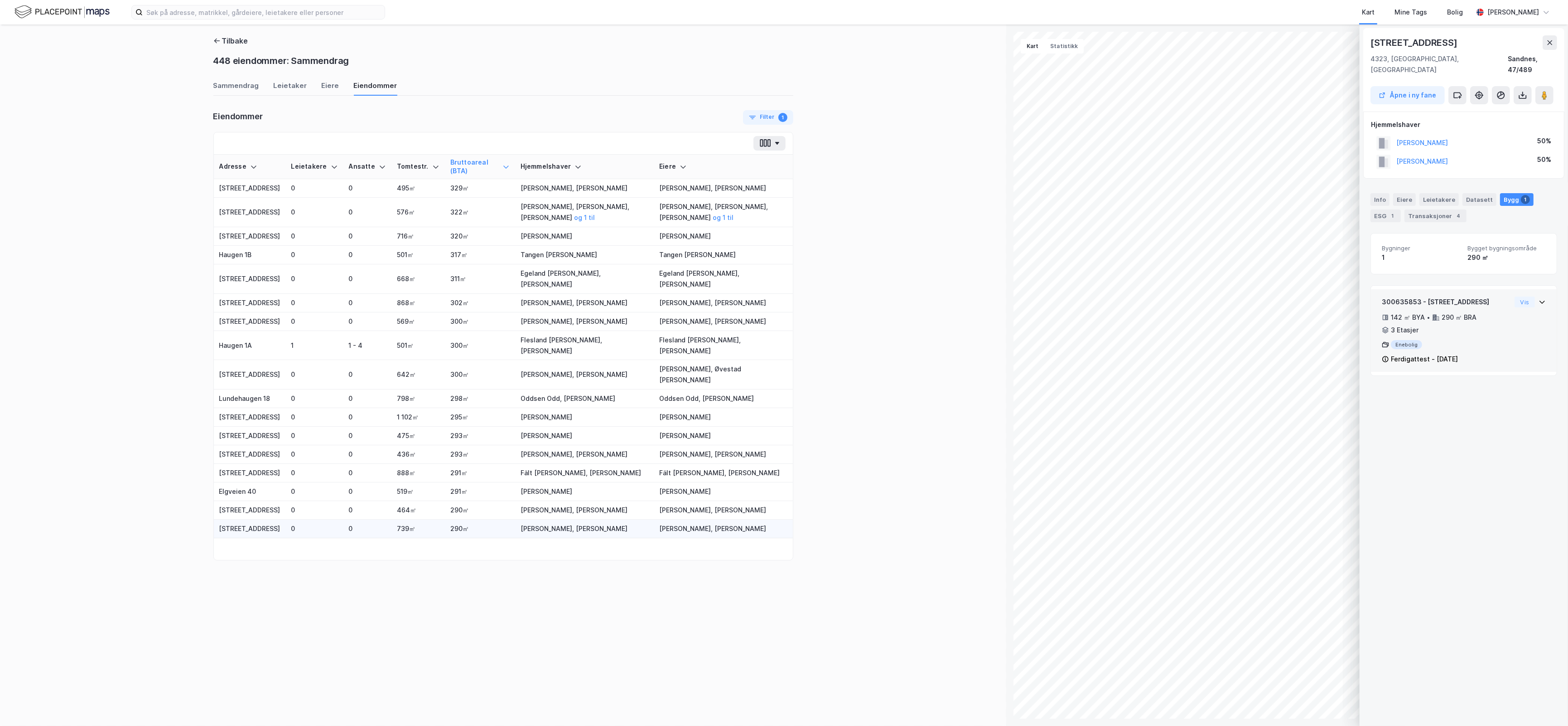
click at [1516, 341] on div "300635853 - Gaupeveien 45 142 ㎡ BYA • 290 ㎡ BRA • 3 Etasjer Enebolig Ferdigatte…" at bounding box center [1464, 334] width 164 height 75
click at [345, 186] on td "0" at bounding box center [367, 188] width 48 height 19
click at [1538, 291] on div "300632060 - Vipeveien 7B 154 ㎡ BYA • 329 ㎡ BRA • 3 Etasjer Enebolig Ferdigattes…" at bounding box center [1464, 330] width 186 height 82
click at [1501, 547] on div "[STREET_ADDRESS], [GEOGRAPHIC_DATA] Sandnes, 47/1303 Åpne i ny fane Hjemmelshav…" at bounding box center [1464, 374] width 208 height 701
click at [1378, 193] on div "Info" at bounding box center [1380, 199] width 19 height 12
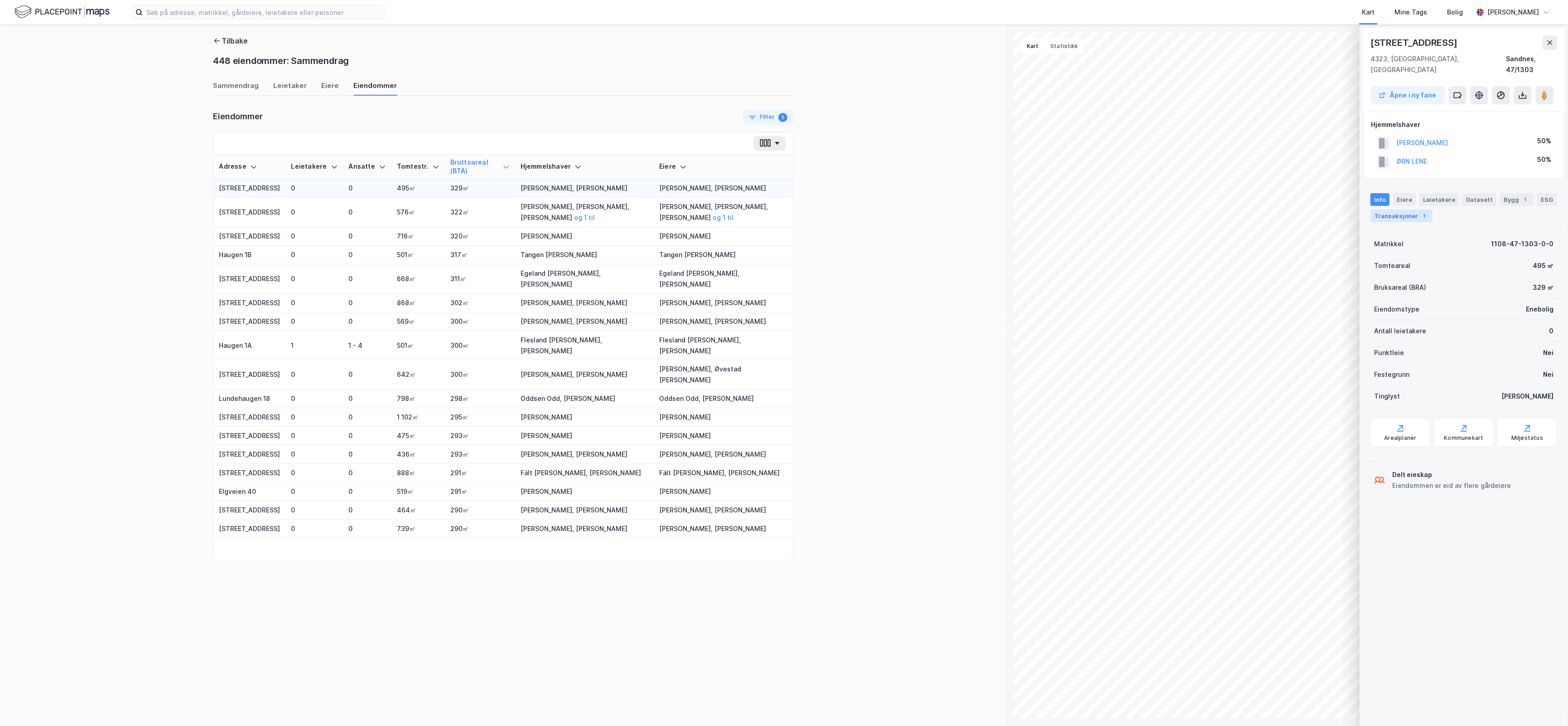
click at [1421, 210] on div "Transaksjoner 1" at bounding box center [1401, 216] width 62 height 12
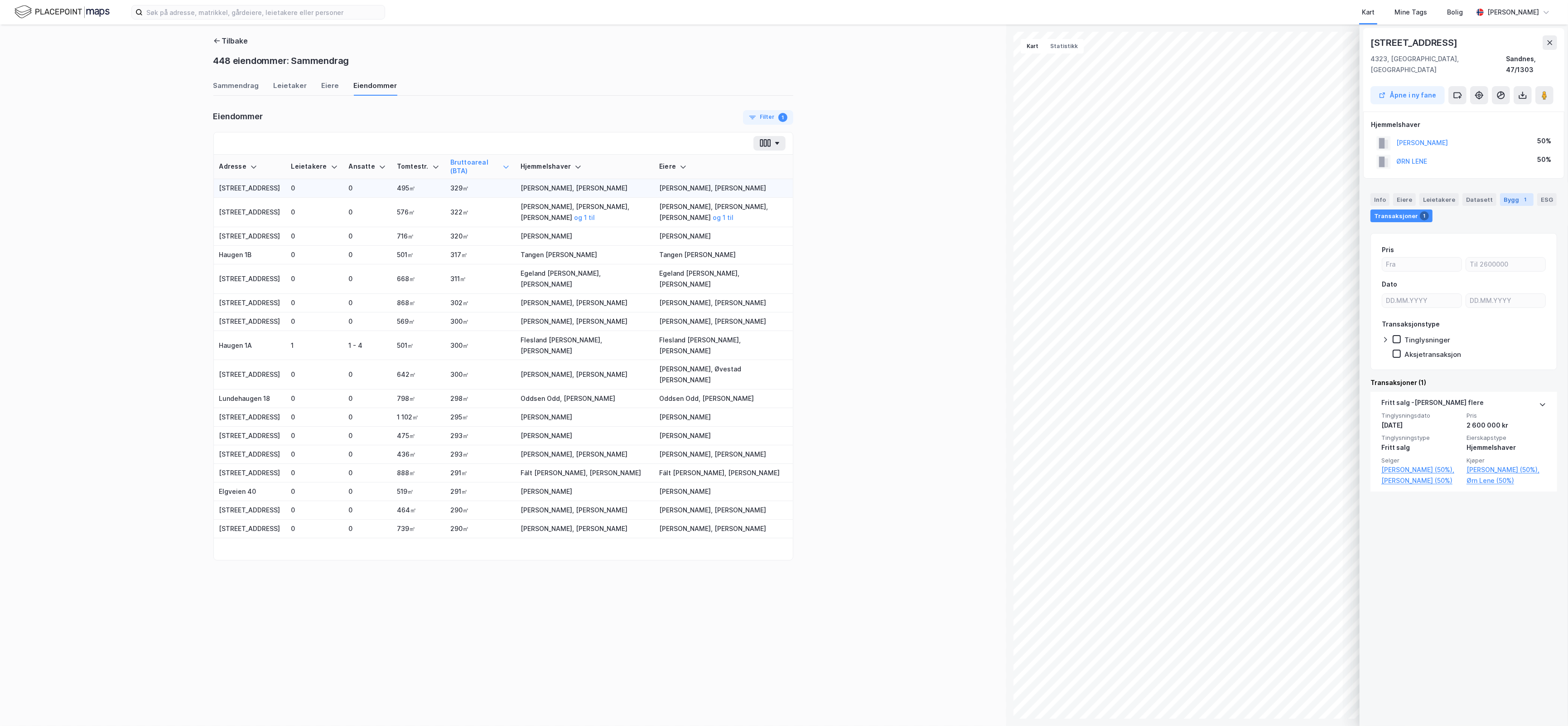
click at [1506, 193] on div "Bygg 1" at bounding box center [1517, 199] width 33 height 12
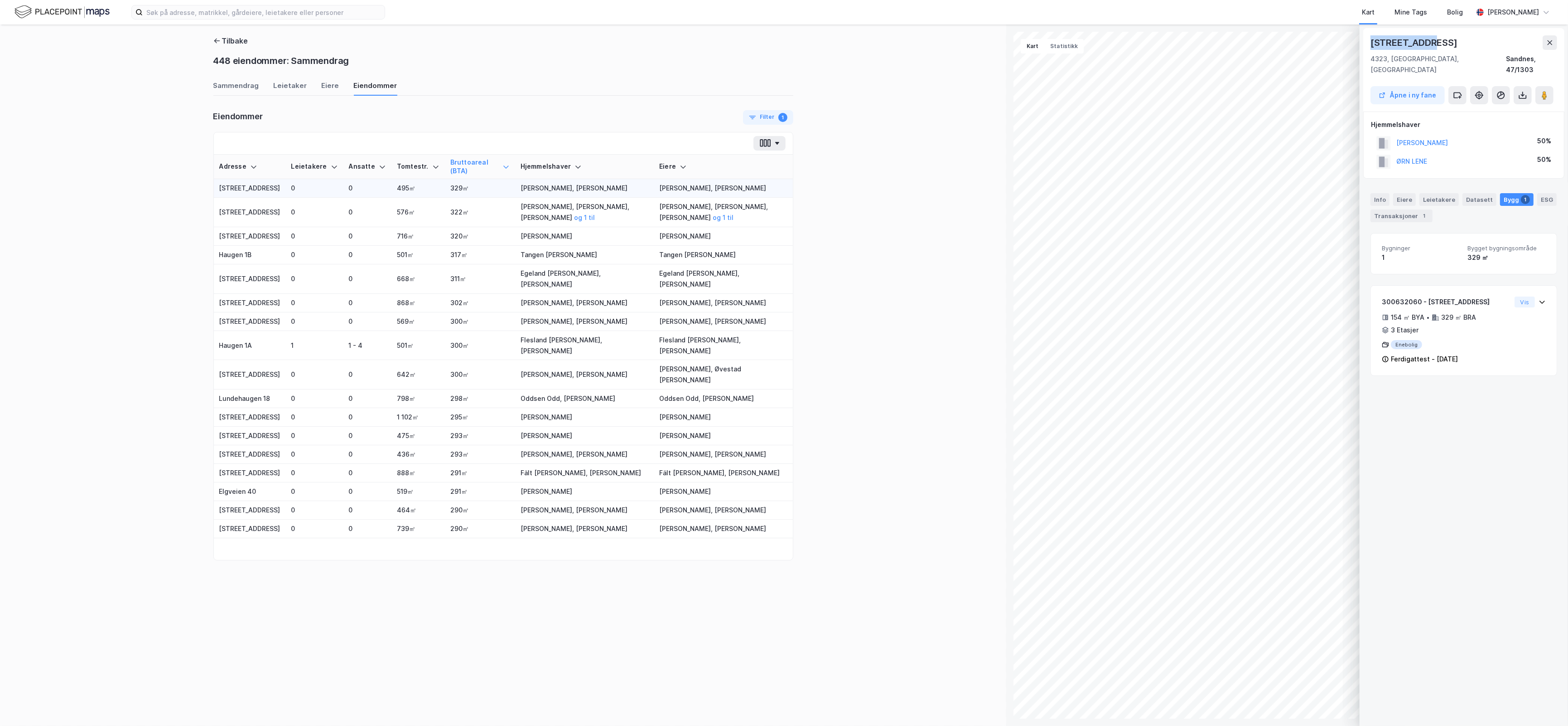
drag, startPoint x: 1439, startPoint y: 43, endPoint x: 1368, endPoint y: 48, distance: 71.2
click at [1368, 48] on div "[STREET_ADDRESS] i ny fane" at bounding box center [1464, 70] width 201 height 84
copy div "[STREET_ADDRESS]"
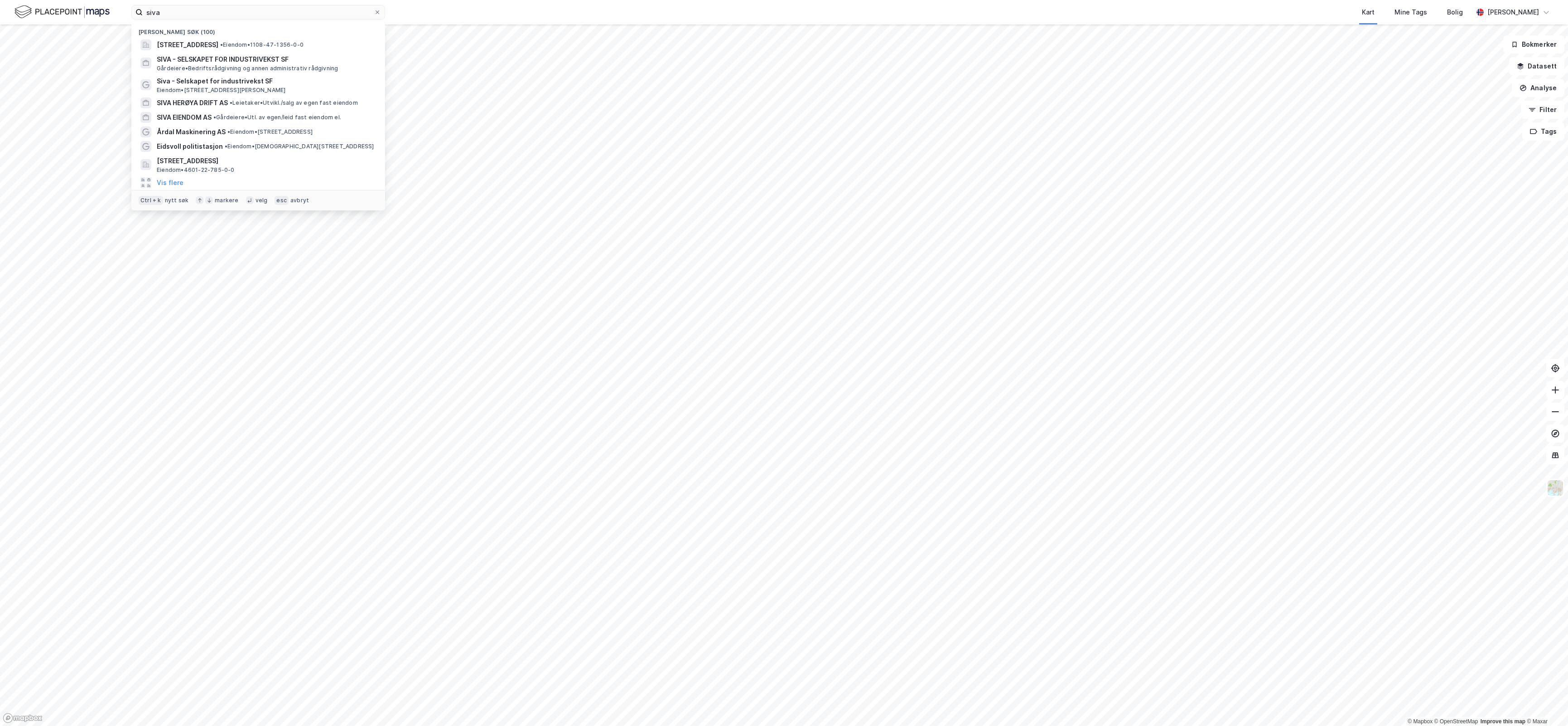
click at [297, 18] on input "siva" at bounding box center [258, 12] width 231 height 14
drag, startPoint x: 16, startPoint y: 10, endPoint x: -396, endPoint y: 30, distance: 412.5
click at [0, 30] on html "siva Nylige søk (100) Vipeveien 30B, 4323, SANDNES, SANDNES • Eiendom • 1108-47…" at bounding box center [784, 363] width 1568 height 726
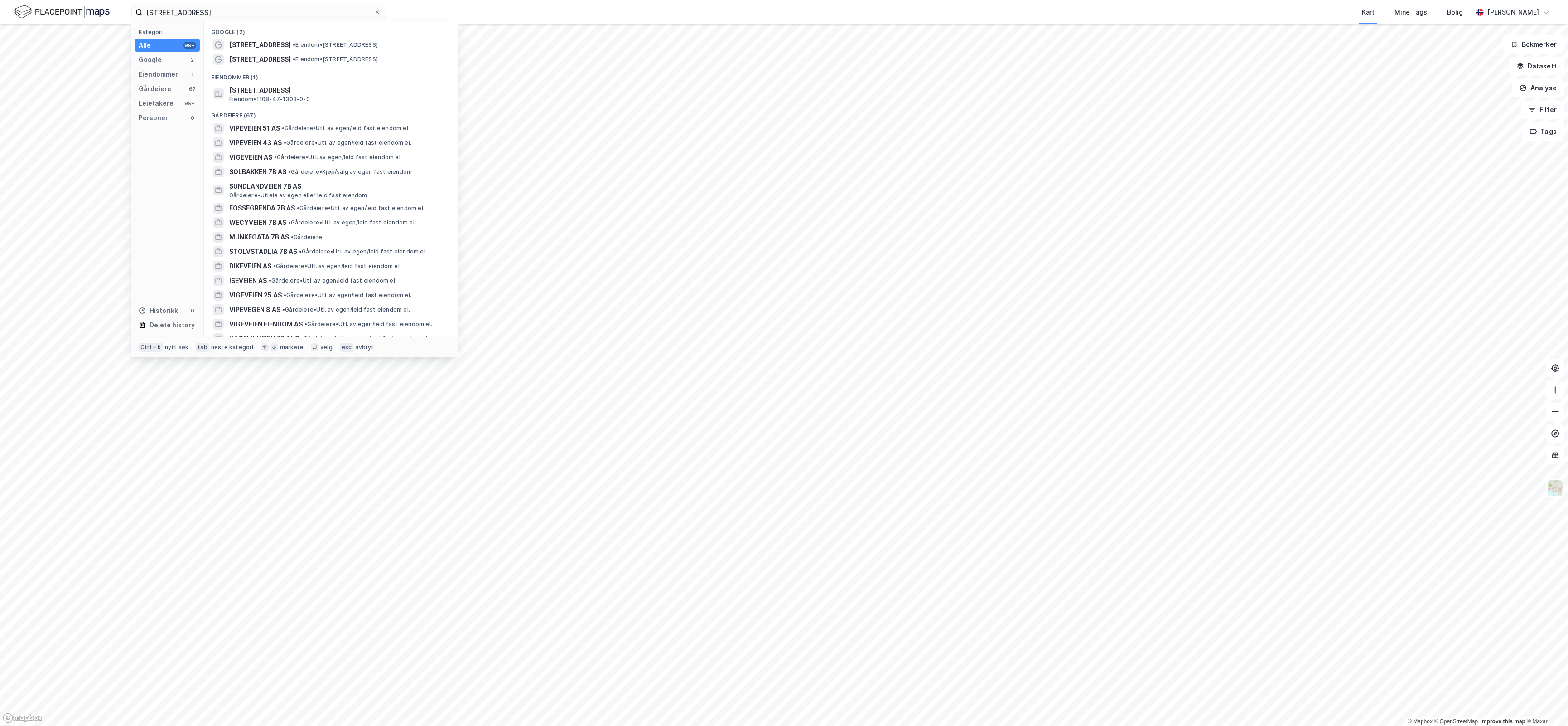
type input "[STREET_ADDRESS]"
click at [292, 64] on div "Vipeveien 7 • Eiendom • Vipeveien 7, 4323 Sandnes" at bounding box center [338, 60] width 219 height 11
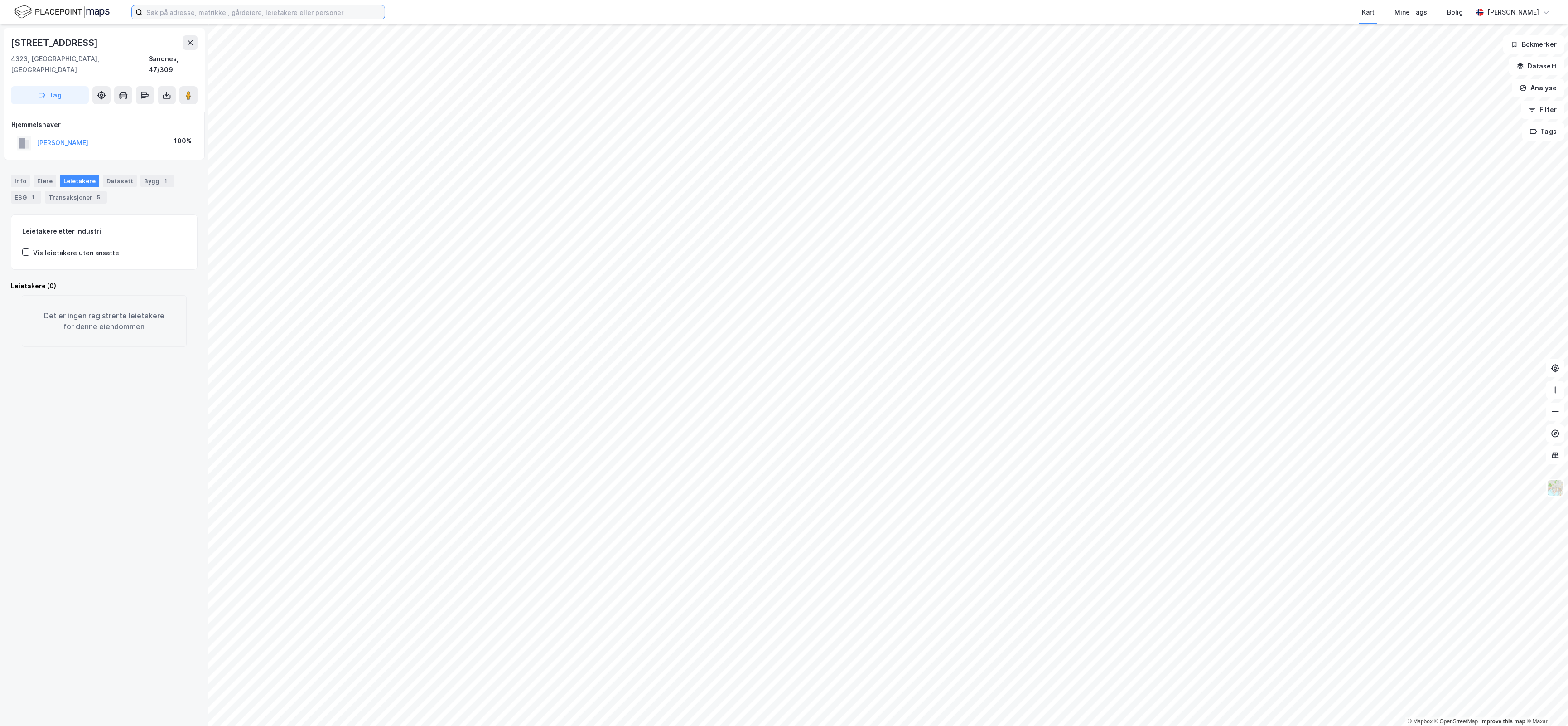
click at [216, 17] on input at bounding box center [264, 12] width 242 height 14
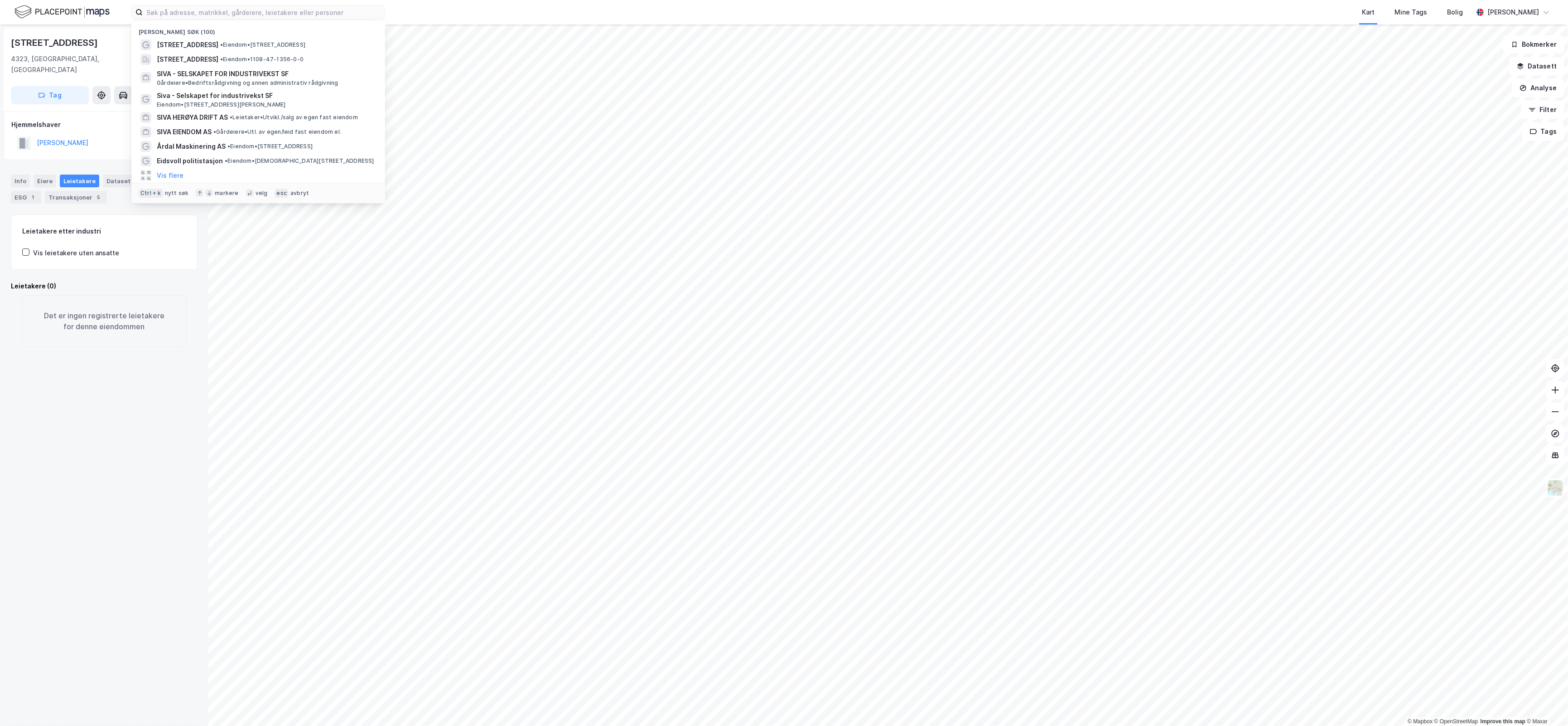
click at [128, 541] on div "Vipeveien 7a 4323, Sandnes, Rogaland Sandnes, 47/309 Tag Hjemmelshaver HANDELAN…" at bounding box center [104, 374] width 208 height 701
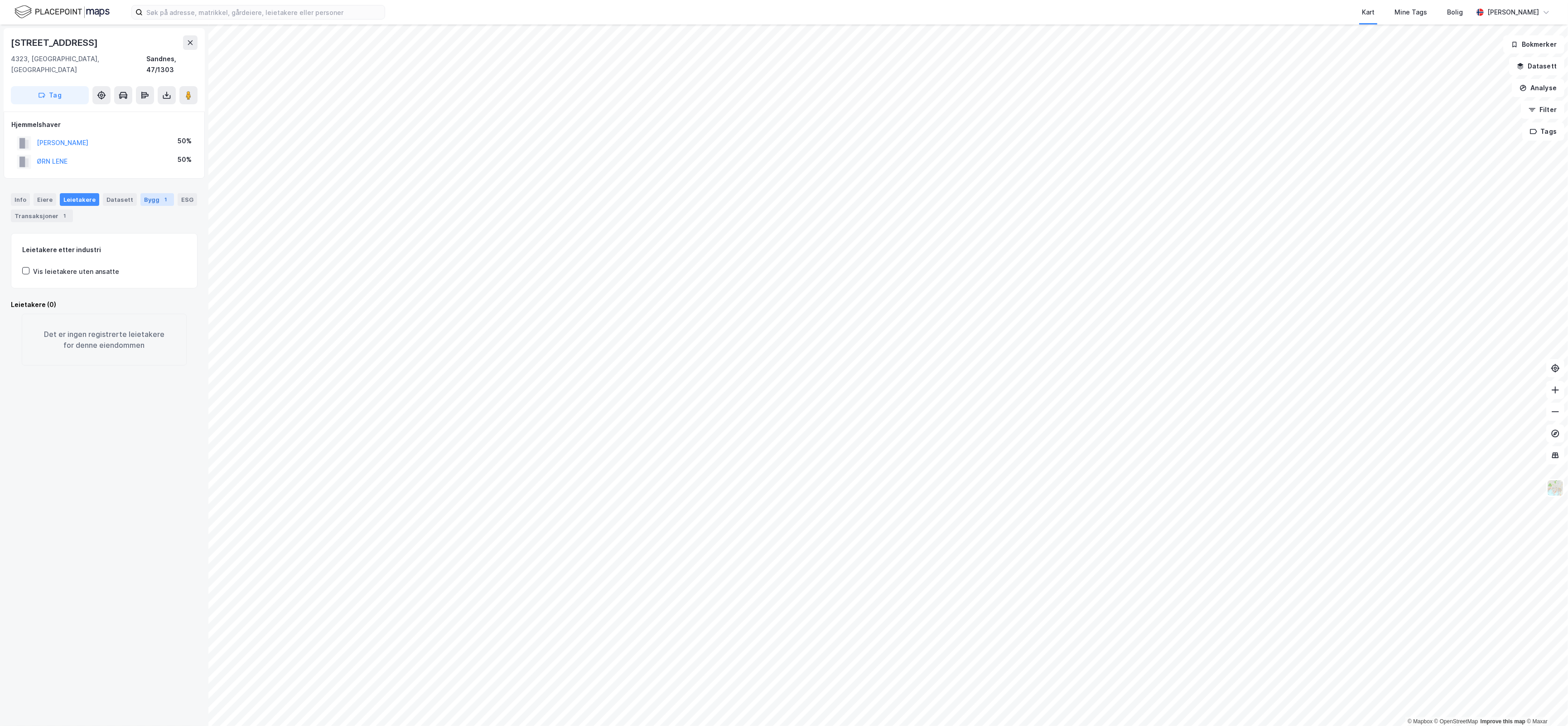
click at [141, 193] on div "Bygg 1" at bounding box center [157, 199] width 33 height 12
click at [136, 528] on div "Vipeveien 7b 4323, Sandnes, Rogaland Sandnes, 47/1303 Tag Hjemmelshaver MICHEL …" at bounding box center [104, 374] width 208 height 701
click at [156, 510] on div "Vipeveien 7b 4323, Sandnes, Rogaland Sandnes, 47/1303 Tag Hjemmelshaver MICHEL …" at bounding box center [104, 374] width 208 height 701
click at [127, 449] on div "Vipeveien 7b 4323, Sandnes, Rogaland Sandnes, 47/1303 Tag Hjemmelshaver MICHEL …" at bounding box center [104, 374] width 208 height 701
